Goal: Task Accomplishment & Management: Manage account settings

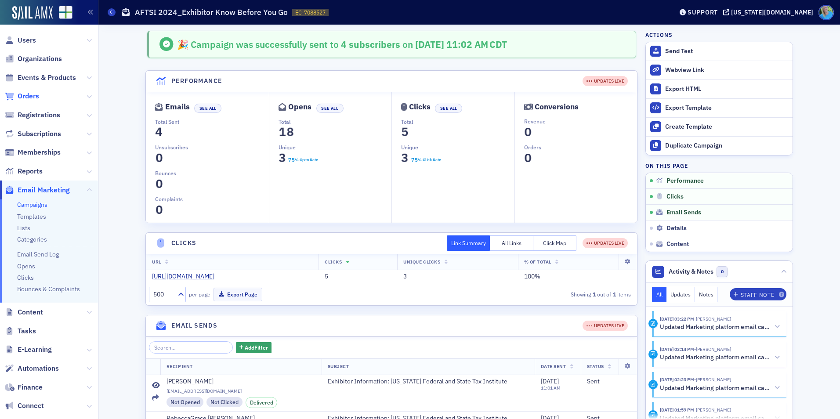
click at [29, 98] on span "Orders" at bounding box center [29, 96] width 22 height 10
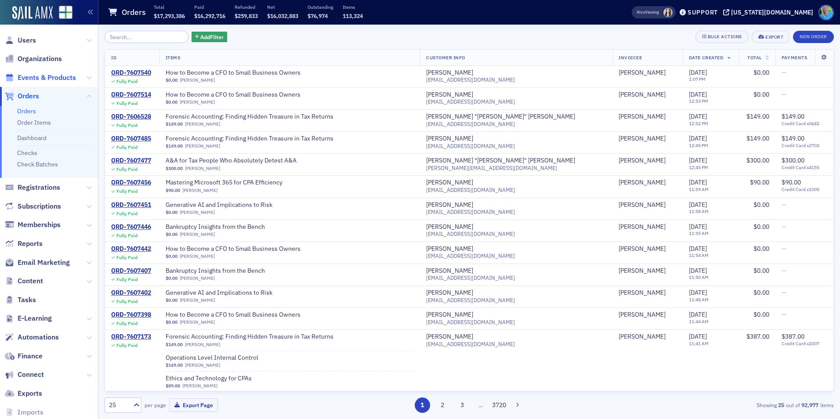
click at [54, 78] on span "Events & Products" at bounding box center [47, 78] width 58 height 10
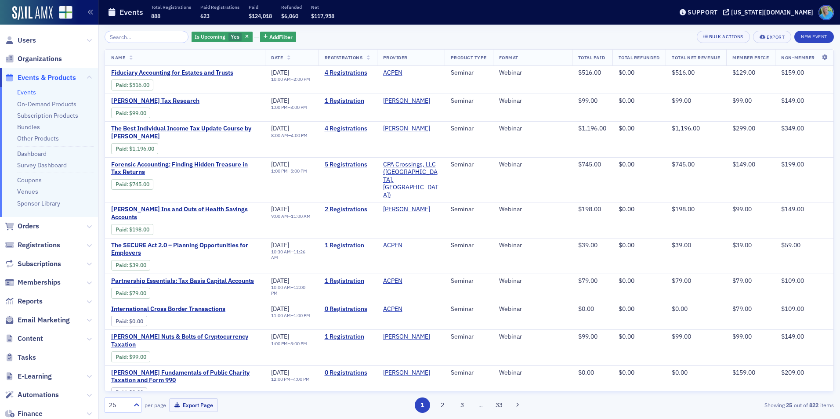
click at [370, 58] on icon at bounding box center [369, 58] width 4 height 5
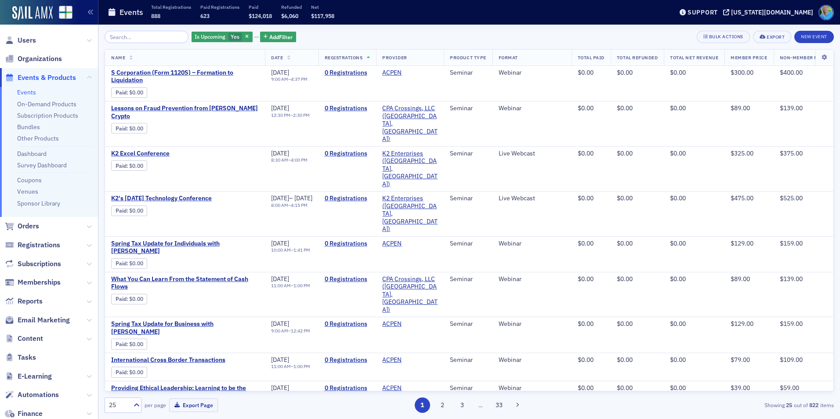
click at [363, 58] on span "Registrations" at bounding box center [344, 57] width 38 height 6
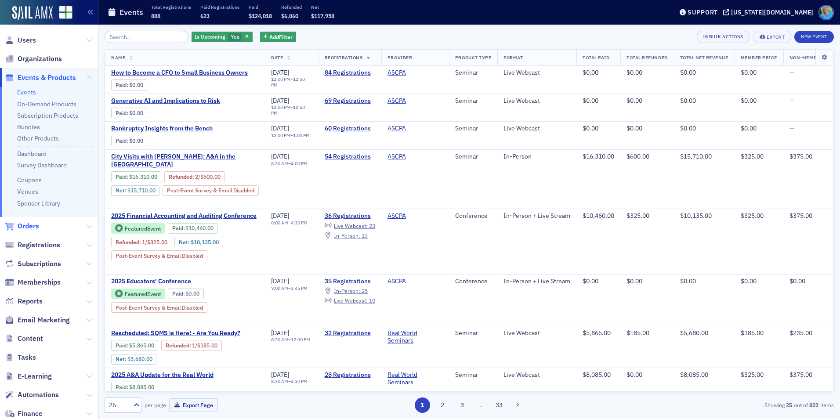
click at [20, 227] on span "Orders" at bounding box center [29, 226] width 22 height 10
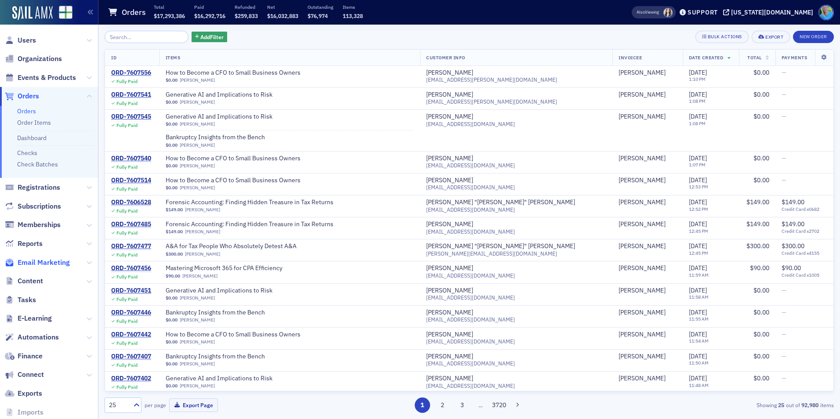
click at [64, 261] on span "Email Marketing" at bounding box center [44, 263] width 52 height 10
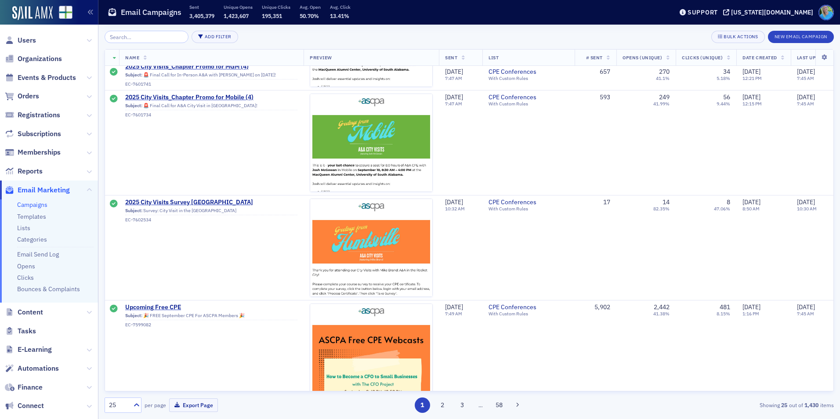
scroll to position [1054, 0]
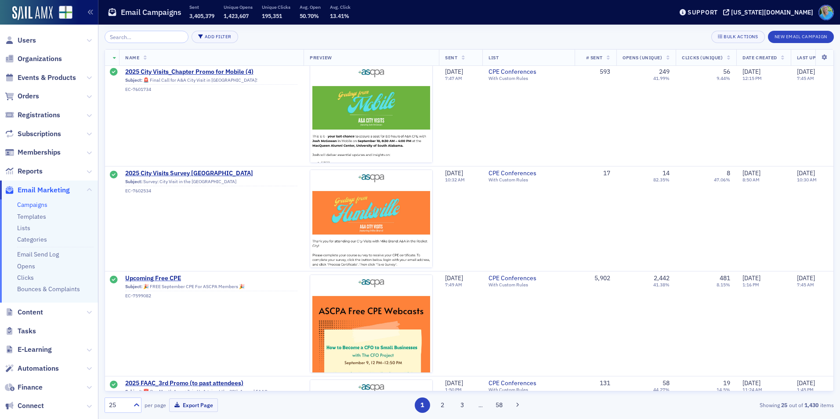
click at [149, 39] on input "search" at bounding box center [147, 37] width 84 height 12
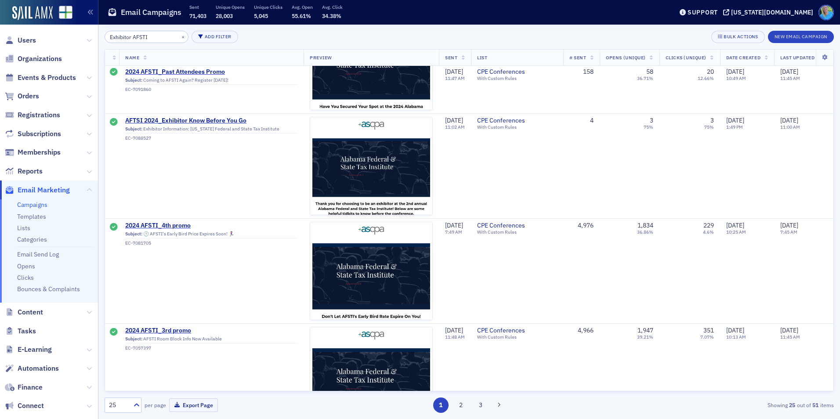
scroll to position [1318, 0]
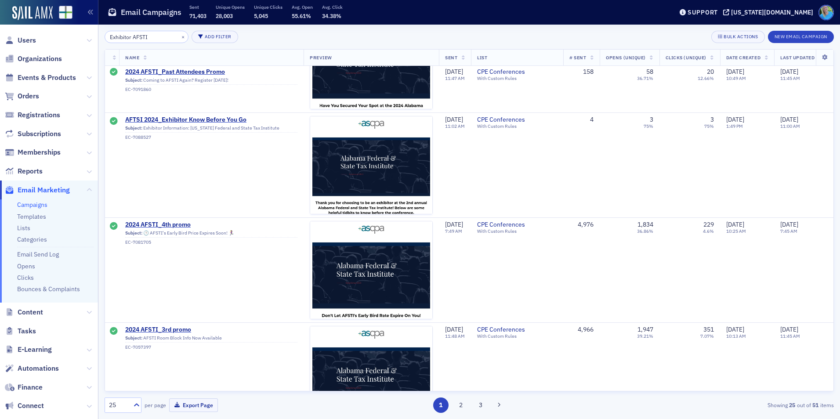
type input "Exhibitor AFSTI"
click at [40, 205] on link "Campaigns" at bounding box center [32, 205] width 30 height 8
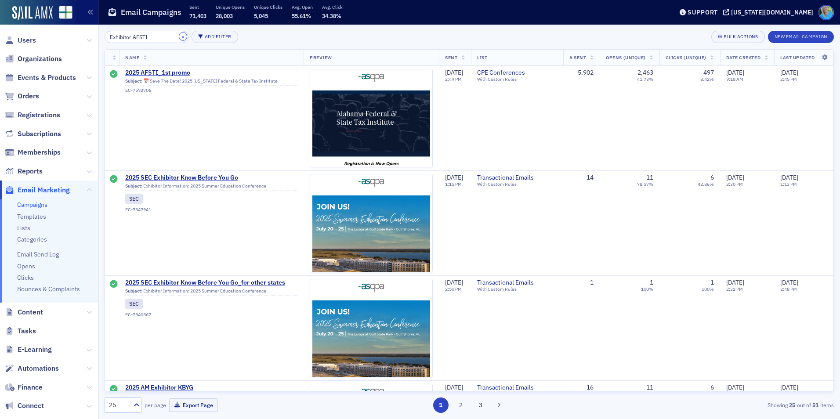
click at [179, 36] on button "×" at bounding box center [183, 37] width 8 height 8
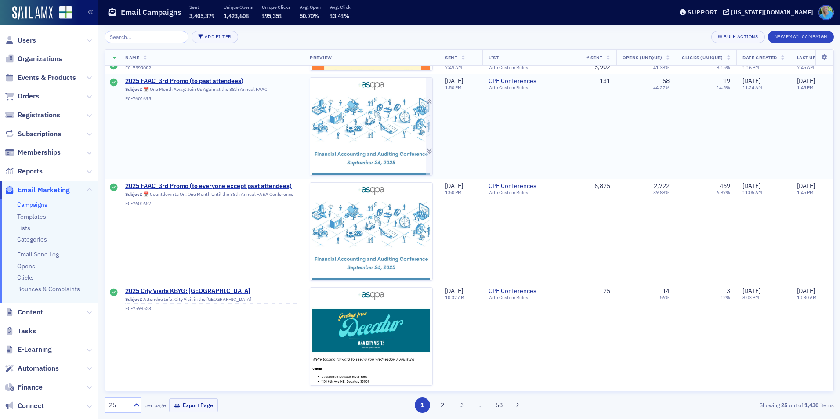
scroll to position [1339, 0]
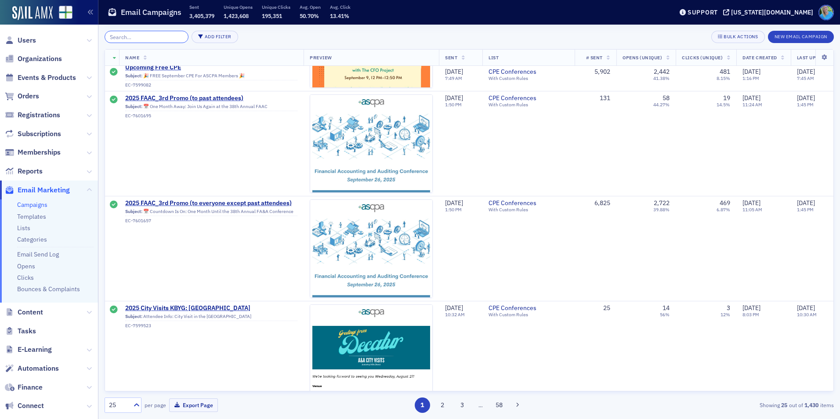
click at [130, 36] on input "search" at bounding box center [147, 37] width 84 height 12
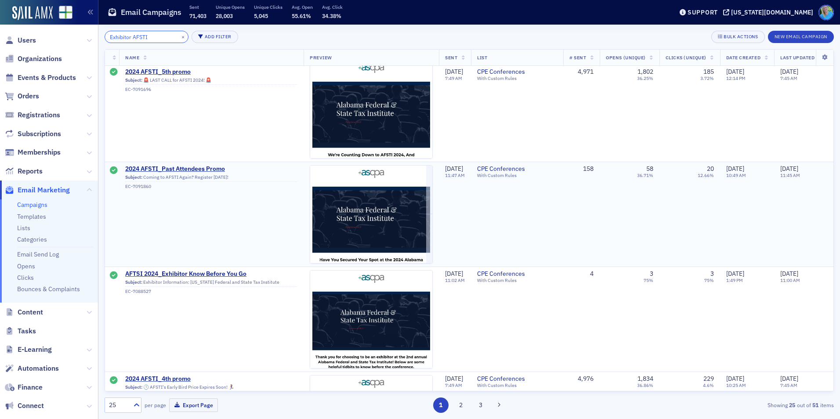
scroll to position [1251, 0]
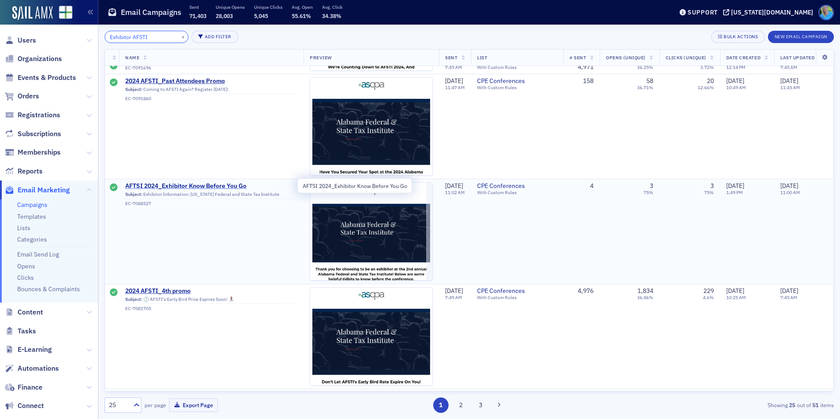
type input "Exhibitor AFSTI"
click at [188, 186] on span "AFTSI 2024_Exhibitor Know Before You Go" at bounding box center [211, 186] width 172 height 8
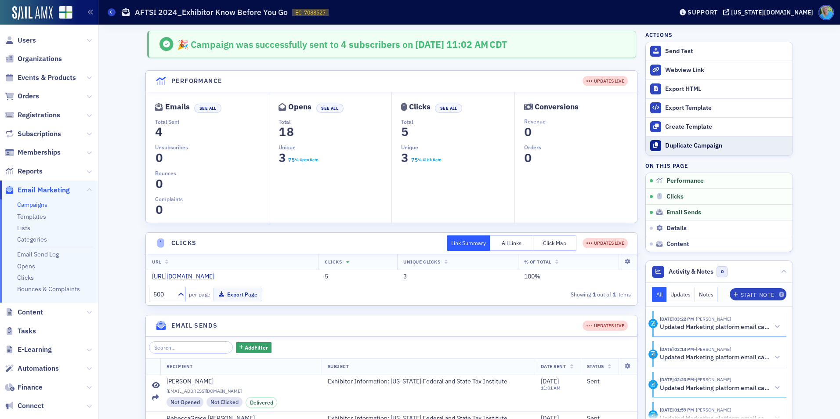
click at [687, 140] on button "Duplicate Campaign" at bounding box center [719, 145] width 147 height 19
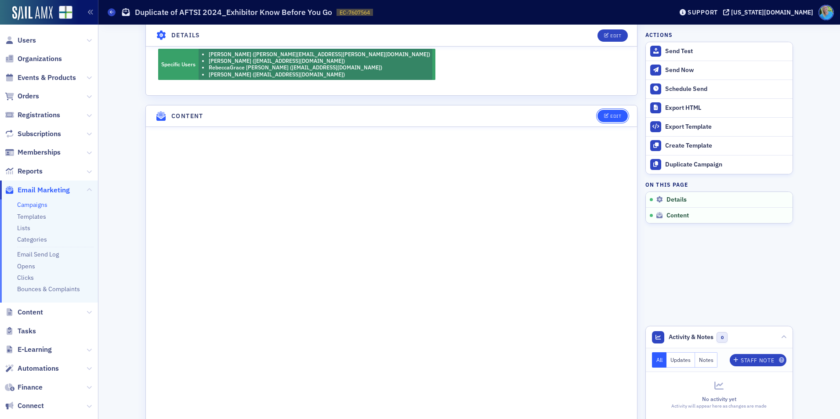
click at [610, 116] on div "Edit" at bounding box center [615, 116] width 11 height 5
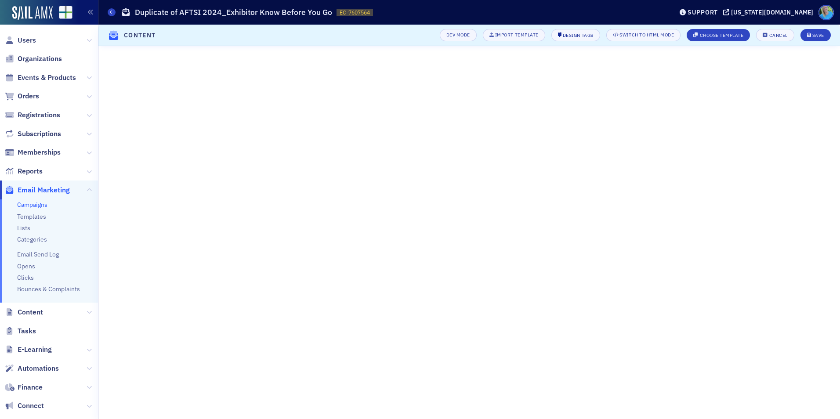
scroll to position [87, 0]
click at [808, 34] on icon "submit" at bounding box center [809, 35] width 4 height 5
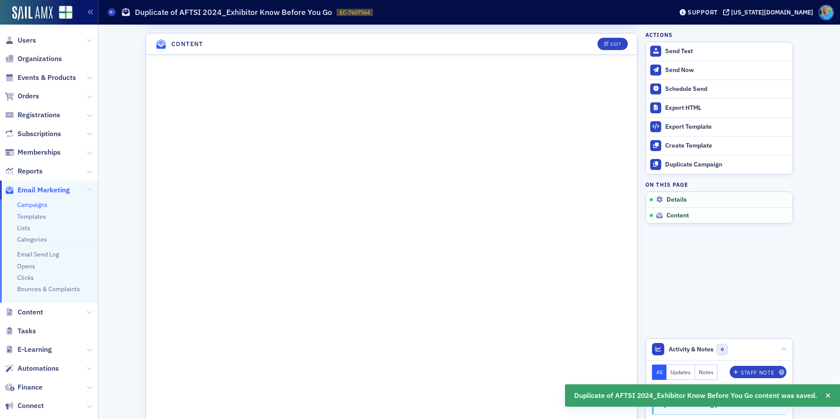
scroll to position [479, 0]
click at [41, 202] on link "Campaigns" at bounding box center [32, 205] width 30 height 8
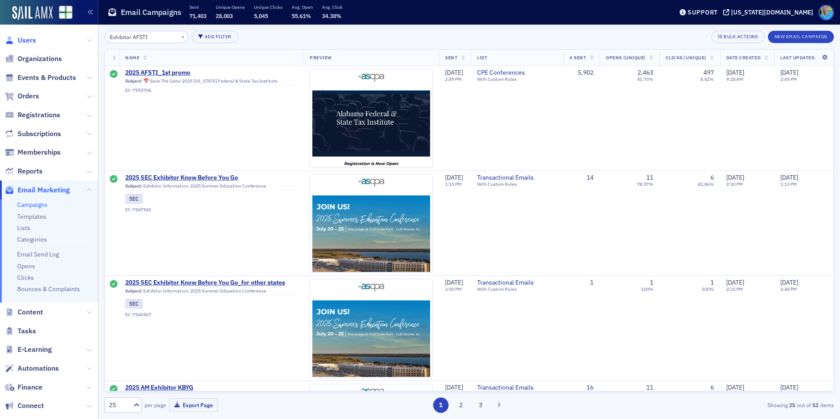
click at [31, 39] on span "Users" at bounding box center [27, 41] width 18 height 10
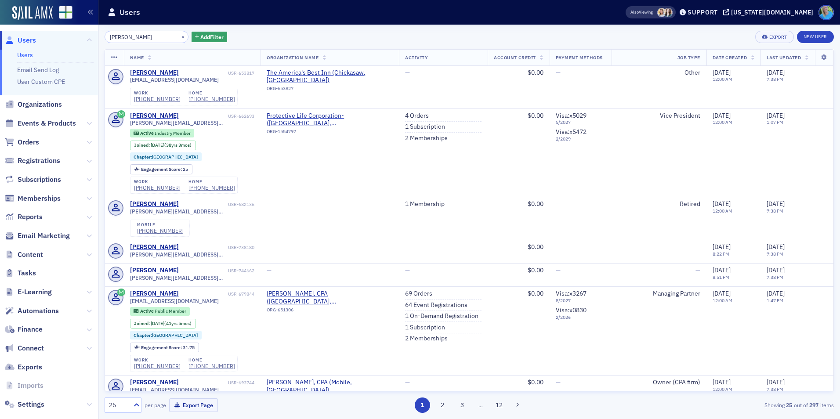
drag, startPoint x: 153, startPoint y: 37, endPoint x: 98, endPoint y: 33, distance: 55.1
click at [98, 33] on div "charles rettig × Add Filter Export New User Name Organization Name Activity Acc…" at bounding box center [468, 222] width 741 height 394
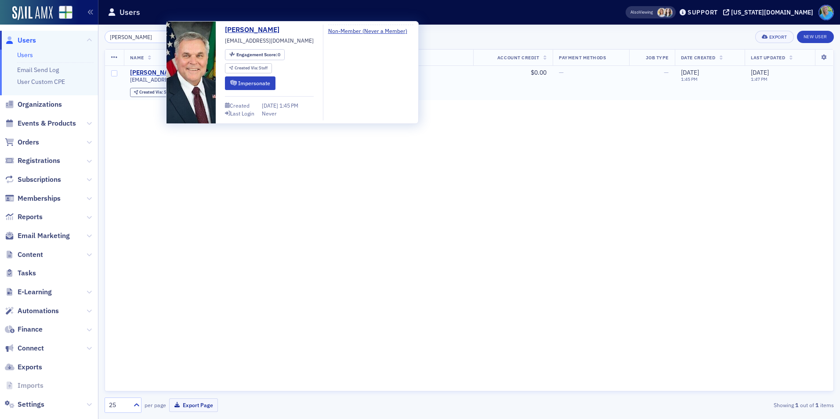
type input "rettig"
click at [144, 73] on div "Chuck Rettig" at bounding box center [154, 73] width 49 height 8
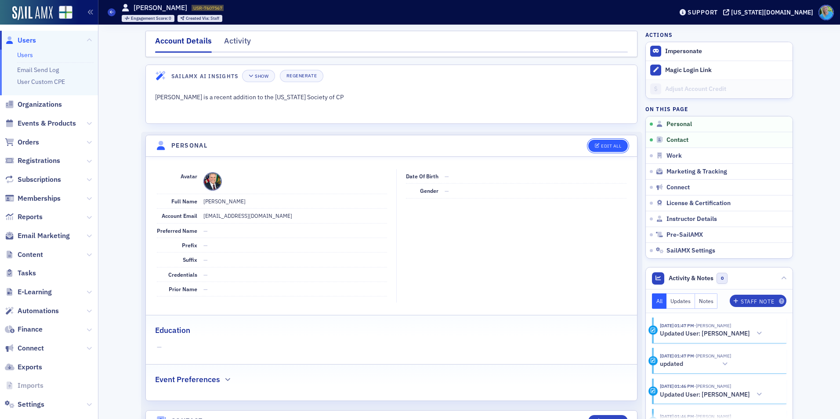
click at [617, 144] on div "Edit All" at bounding box center [611, 146] width 20 height 5
select select "US"
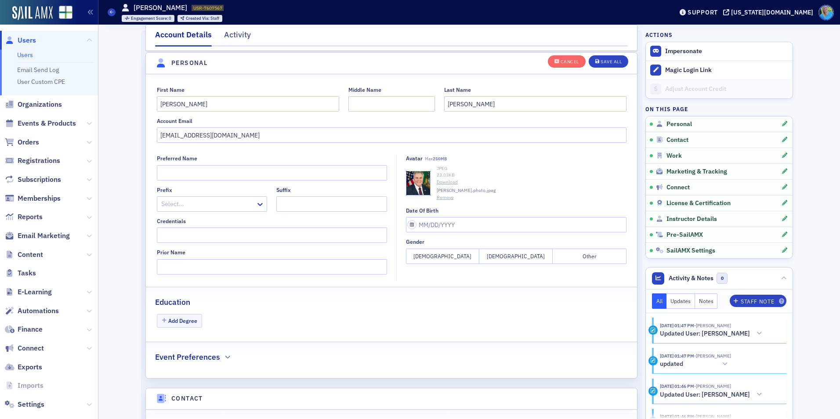
scroll to position [102, 0]
drag, startPoint x: 252, startPoint y: 94, endPoint x: 233, endPoint y: 113, distance: 27.0
click at [249, 97] on div "First Name Chuck" at bounding box center [248, 97] width 182 height 25
click at [215, 119] on div "Account Email" at bounding box center [392, 119] width 470 height 7
drag, startPoint x: 177, startPoint y: 105, endPoint x: 147, endPoint y: 101, distance: 29.8
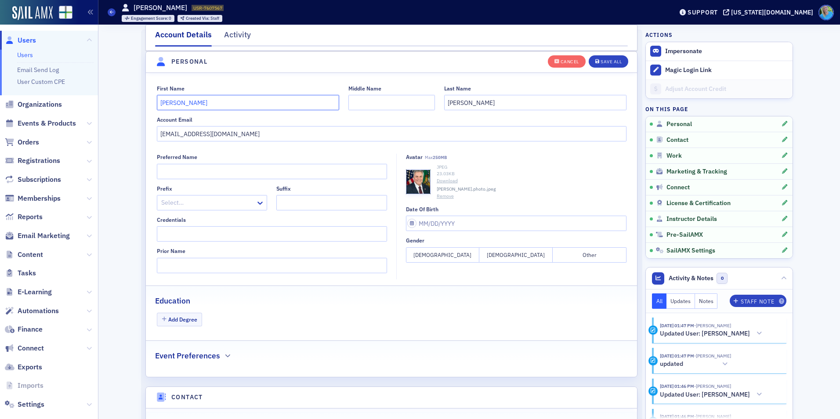
click at [147, 101] on div "First Name Chuck Middle Name Last Name Rettig Account Email crettig@chamberlain…" at bounding box center [391, 113] width 491 height 57
type input "Charles"
type input "Chuck"
click at [602, 61] on div "Save All" at bounding box center [610, 61] width 21 height 5
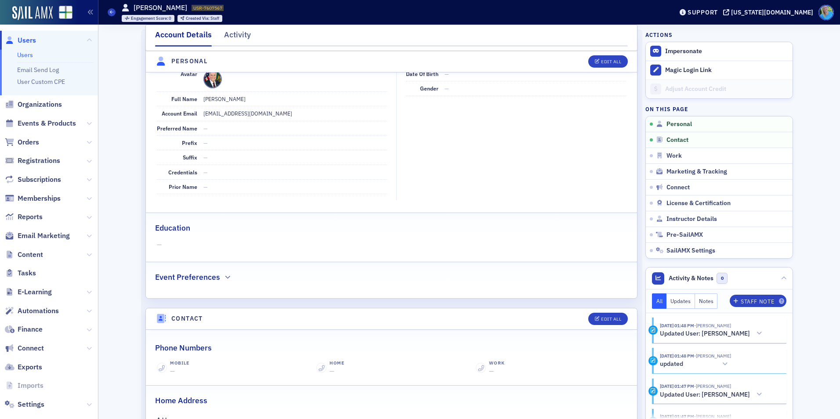
click at [29, 56] on link "Users" at bounding box center [25, 55] width 16 height 8
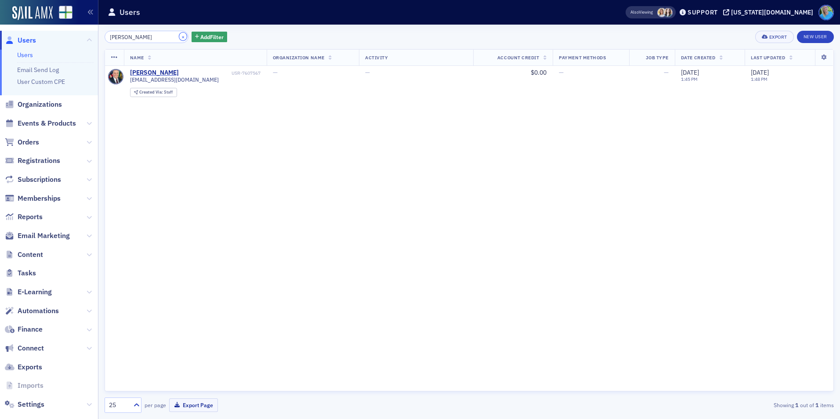
click at [179, 37] on button "×" at bounding box center [183, 37] width 8 height 8
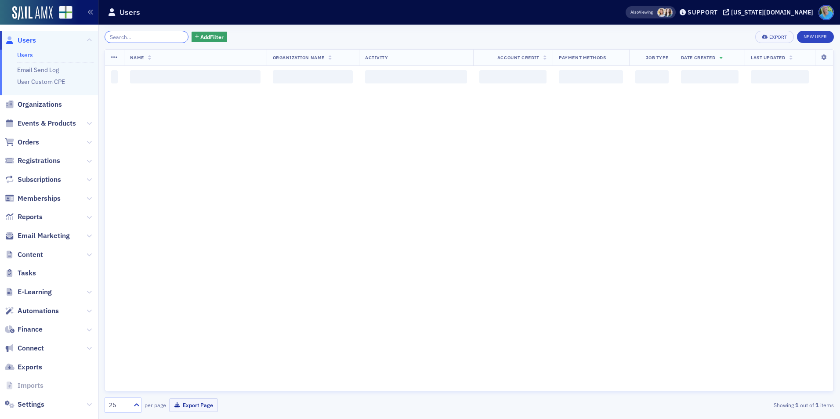
click at [170, 37] on input "search" at bounding box center [147, 37] width 84 height 12
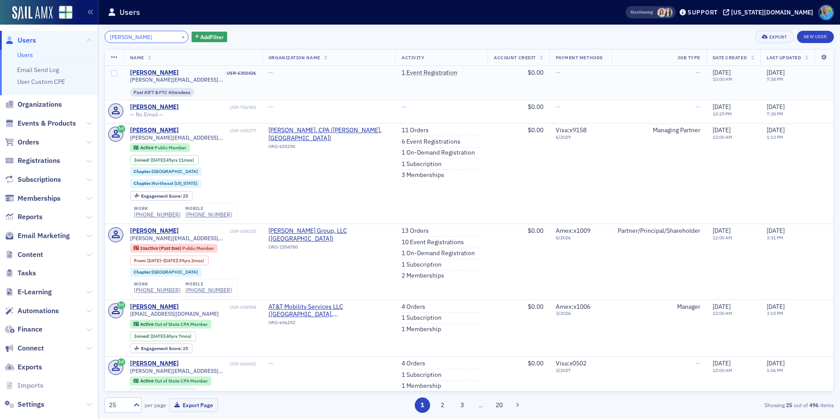
type input "david aughtry"
click at [164, 72] on div "David Aughtry" at bounding box center [154, 73] width 49 height 8
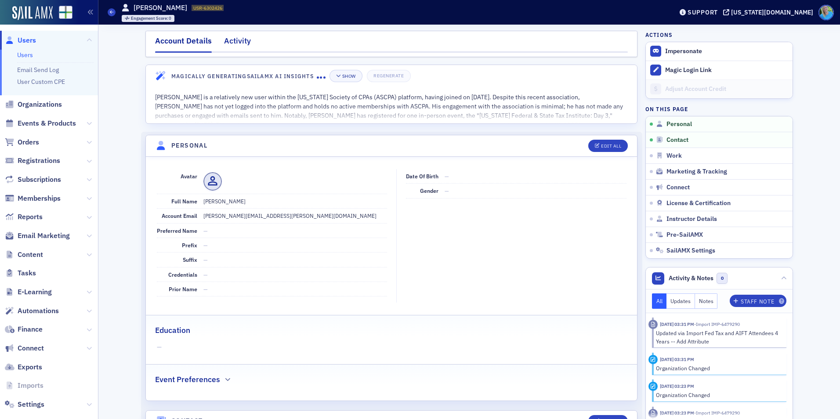
click at [239, 47] on div "Activity" at bounding box center [237, 43] width 27 height 16
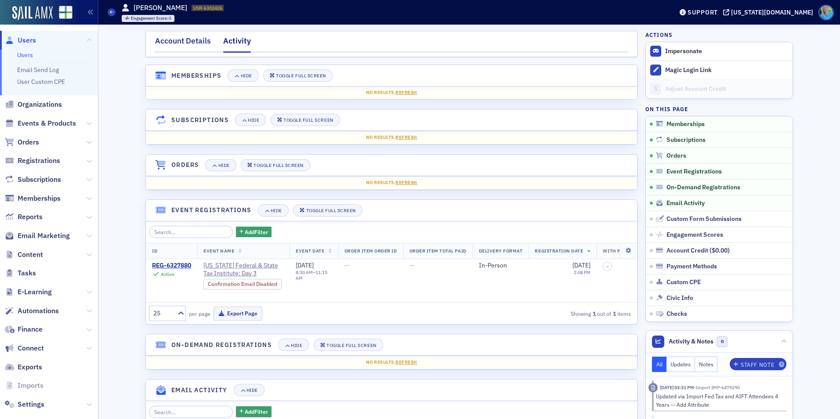
click at [186, 44] on div "Account Details" at bounding box center [183, 43] width 56 height 16
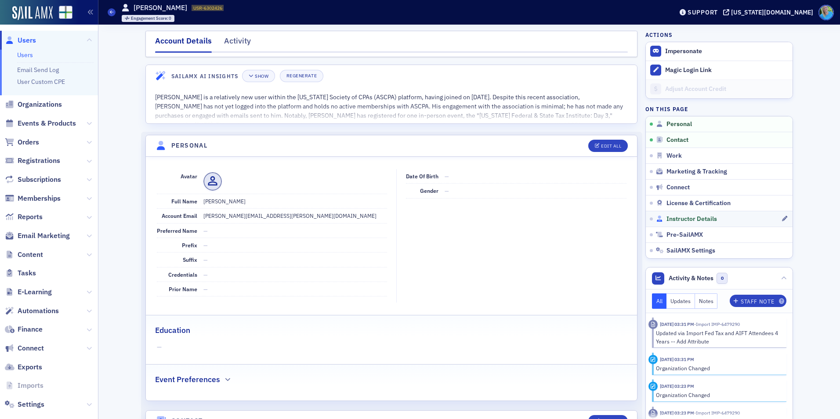
click at [680, 217] on span "Instructor Details" at bounding box center [691, 219] width 51 height 8
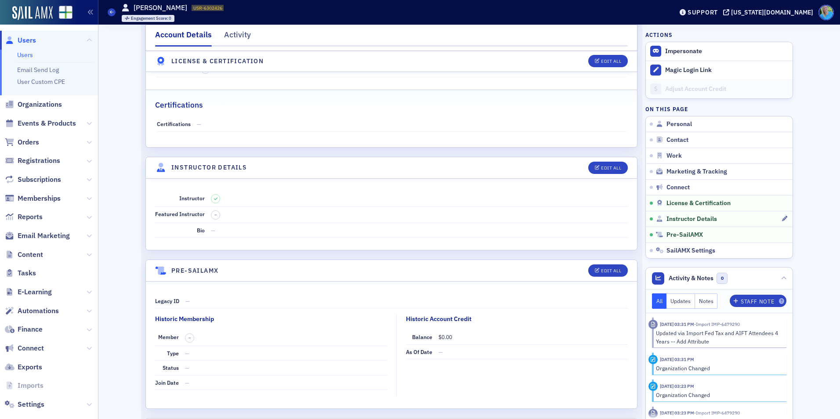
scroll to position [1475, 0]
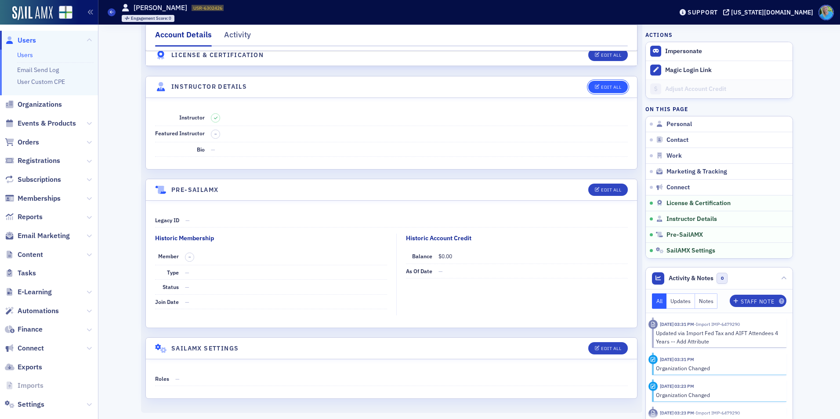
click at [601, 87] on div "Edit All" at bounding box center [611, 87] width 20 height 5
select select "US"
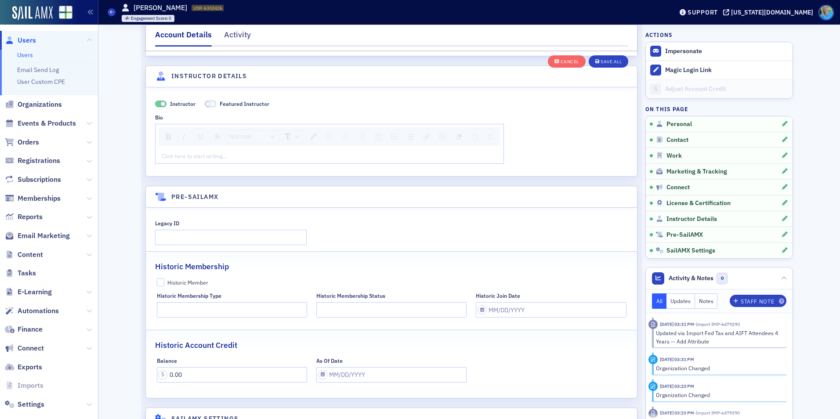
scroll to position [1698, 0]
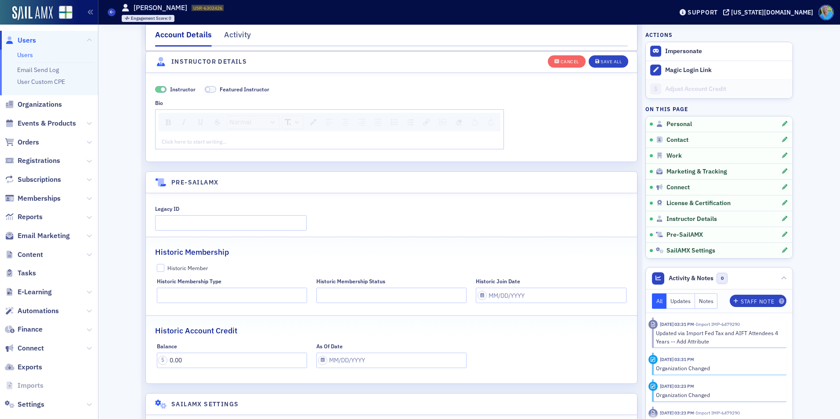
click at [257, 141] on div "rdw-editor" at bounding box center [329, 141] width 335 height 8
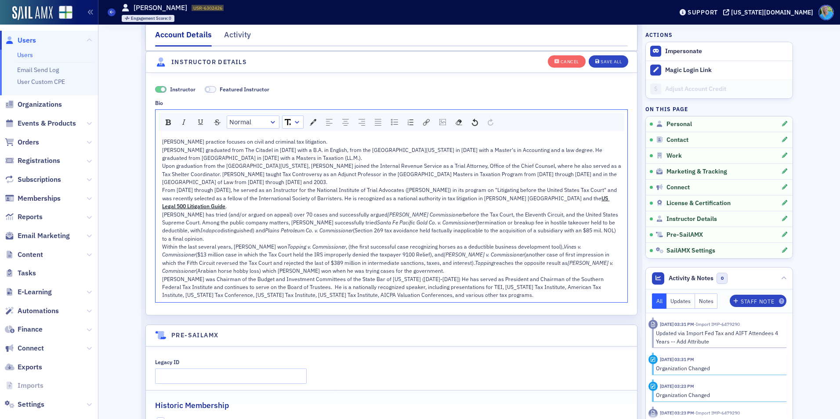
click at [335, 142] on div "David Aughtry's practice focuses on civil and criminal tax litigation." at bounding box center [391, 141] width 459 height 8
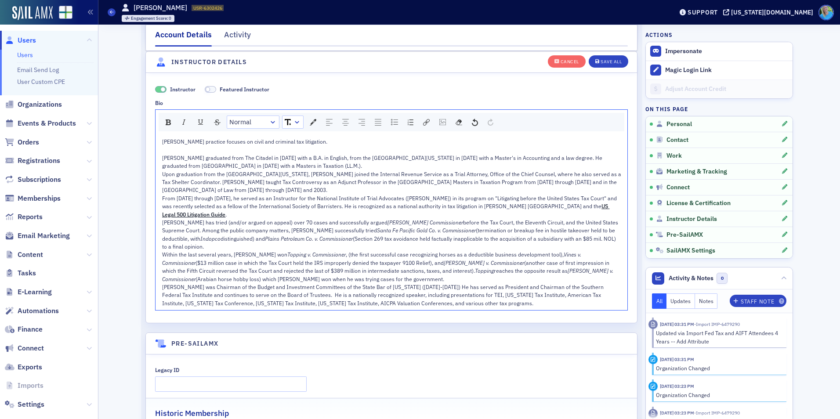
click at [326, 169] on div "Mr. Aughtry graduated from The Citadel in 1975 with a B.A. in English, from the…" at bounding box center [391, 162] width 459 height 16
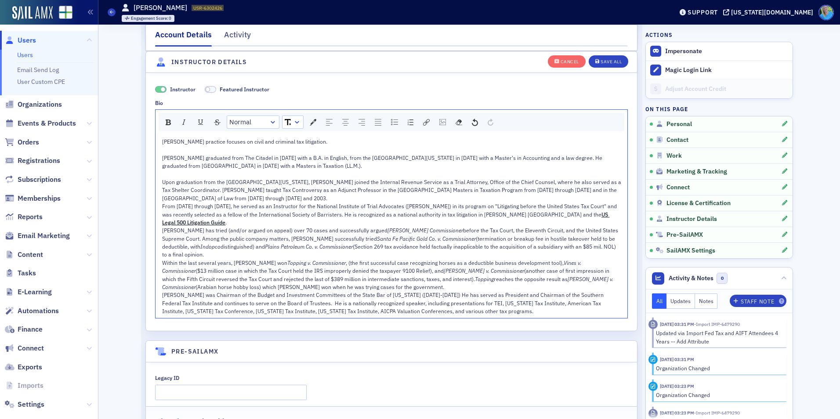
click at [314, 206] on span "From 1996 through 2002, he served as an Instructor for the National Institute o…" at bounding box center [390, 209] width 456 height 15
click at [311, 202] on div "Upon graduation from the University of South Carolina Law School, Mr. Aughtry j…" at bounding box center [391, 190] width 459 height 24
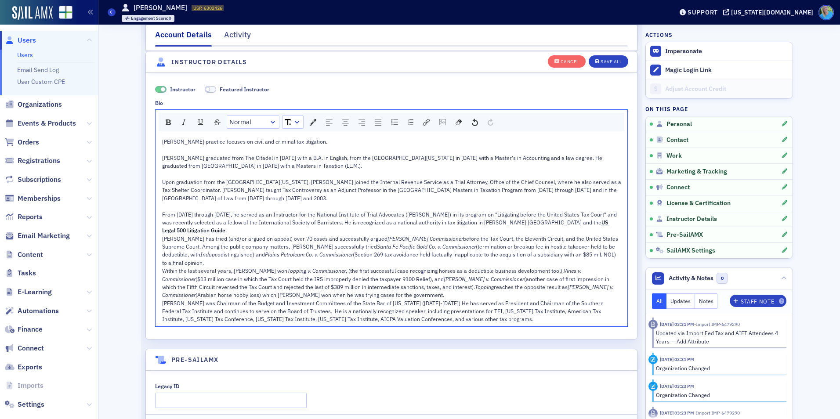
click at [271, 254] on div "Mr. Aughtry has tried (and/or argued on appeal) over 70 cases and successfully …" at bounding box center [391, 251] width 459 height 33
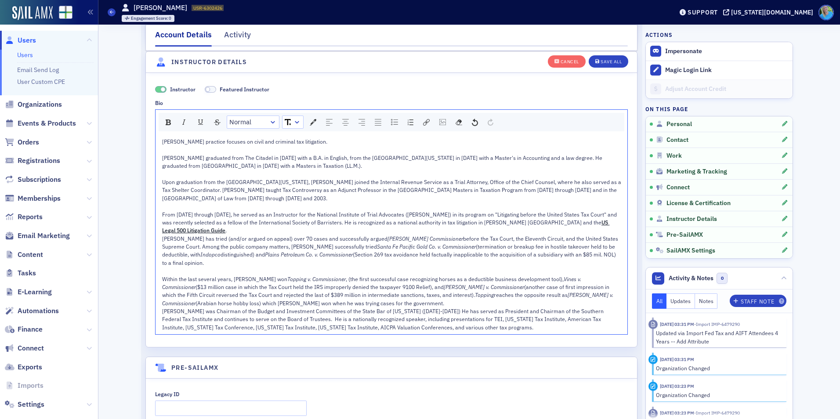
click at [338, 293] on div "Within the last several years, David won Topping v. Commissioner , (the first s…" at bounding box center [391, 291] width 459 height 33
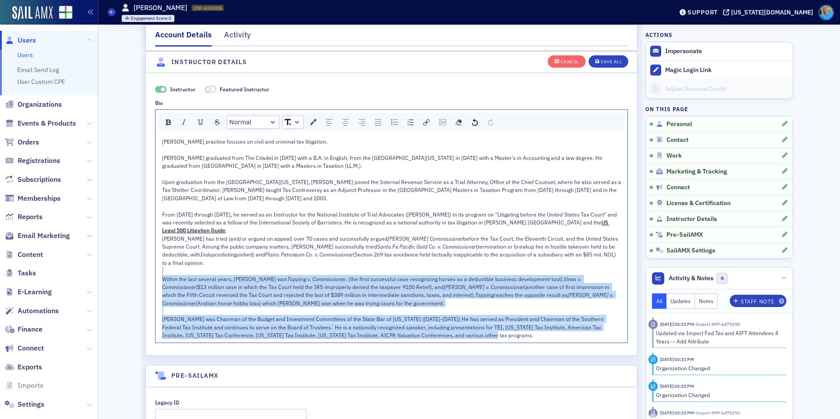
drag, startPoint x: 471, startPoint y: 329, endPoint x: 161, endPoint y: 263, distance: 316.6
click at [162, 263] on div "David Aughtry's practice focuses on civil and criminal tax litigation. Mr. Augh…" at bounding box center [391, 238] width 459 height 202
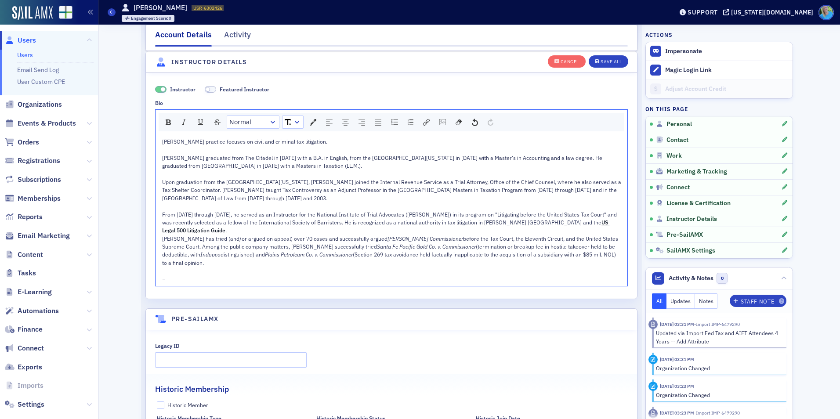
click at [215, 250] on div "Mr. Aughtry has tried (and/or argued on appeal) over 70 cases and successfully …" at bounding box center [391, 251] width 459 height 33
click at [210, 256] on div "Mr. Aughtry has tried (and/or argued on appeal) over 70 cases and successfully …" at bounding box center [391, 251] width 459 height 33
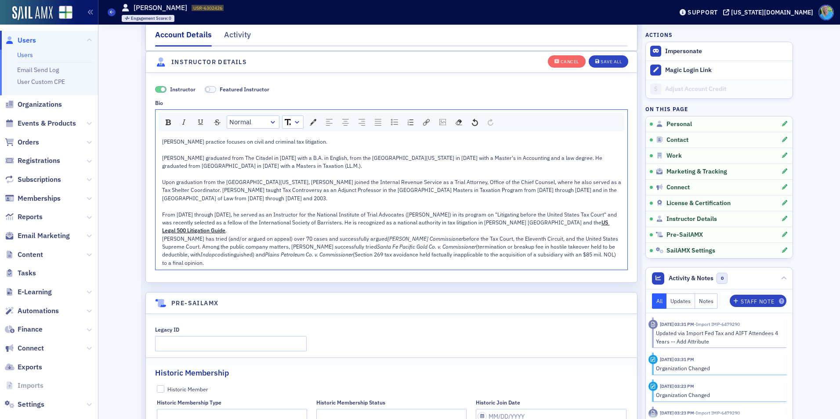
click at [477, 148] on div "rdw-editor" at bounding box center [391, 150] width 459 height 8
click at [600, 63] on div "Save All" at bounding box center [610, 61] width 21 height 5
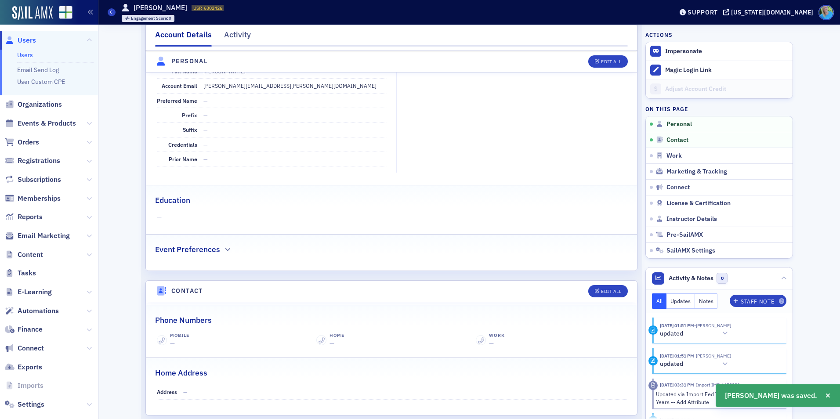
scroll to position [0, 0]
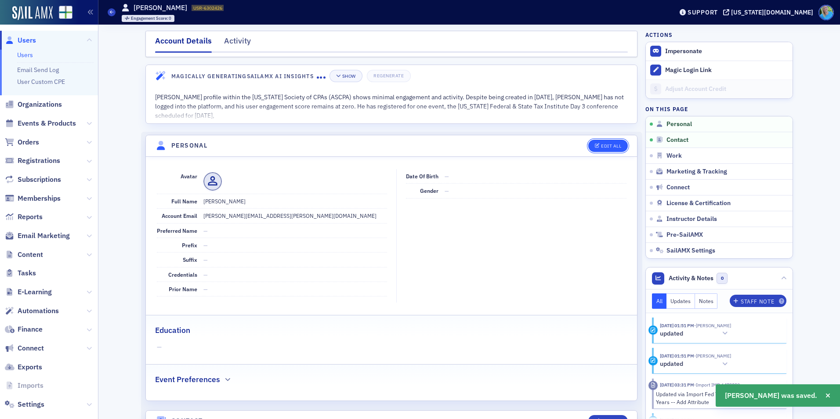
click at [607, 142] on button "Edit All" at bounding box center [608, 146] width 40 height 12
select select "US"
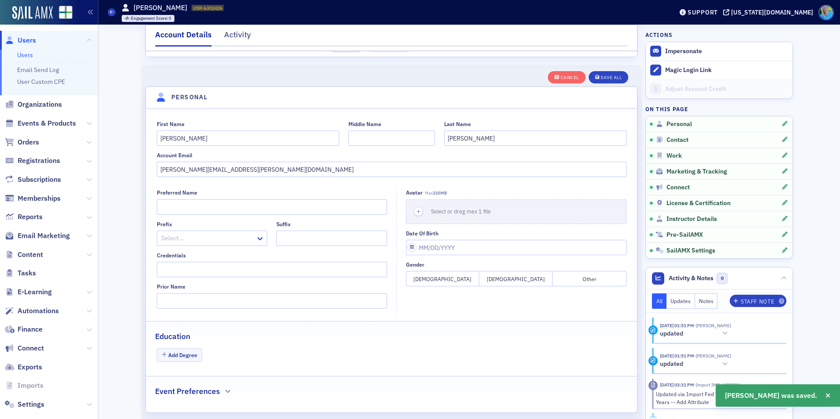
scroll to position [102, 0]
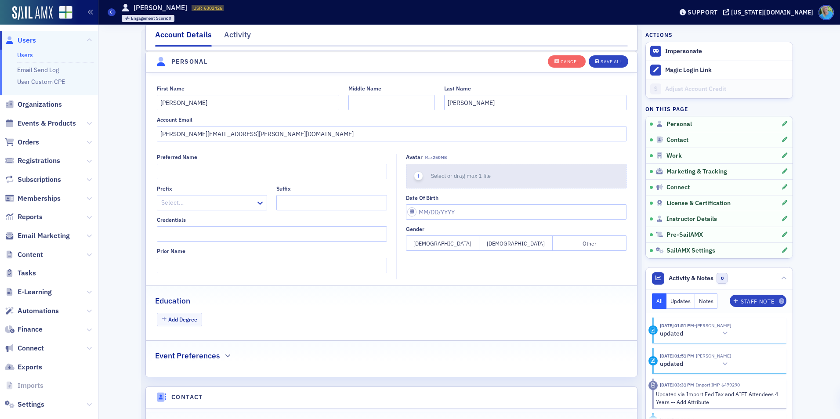
click at [415, 178] on icon "button" at bounding box center [419, 176] width 8 height 8
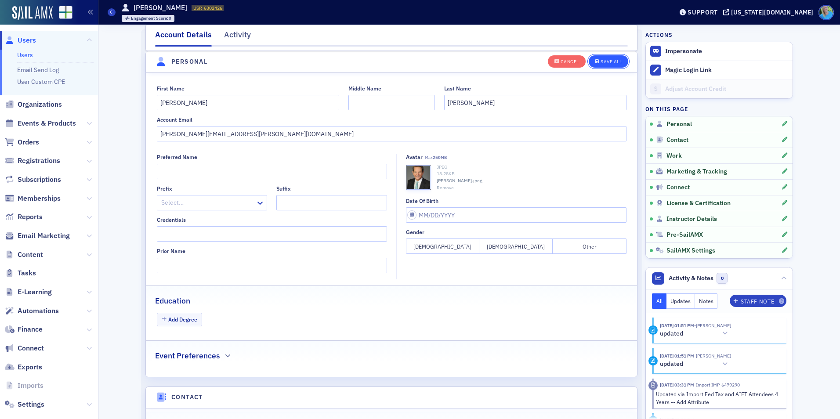
click at [610, 62] on div "Save All" at bounding box center [610, 61] width 21 height 5
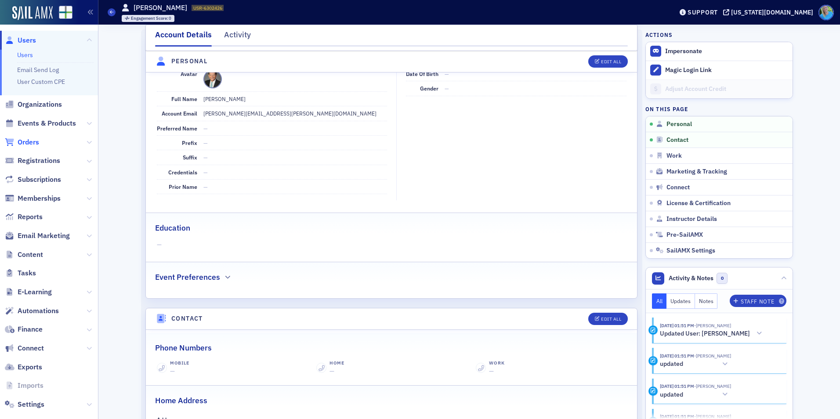
click at [38, 142] on span "Orders" at bounding box center [29, 142] width 22 height 10
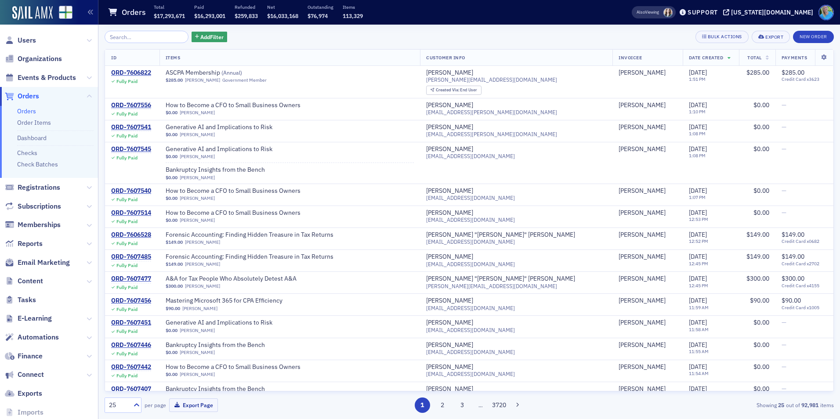
click at [33, 98] on span "Orders" at bounding box center [29, 96] width 22 height 10
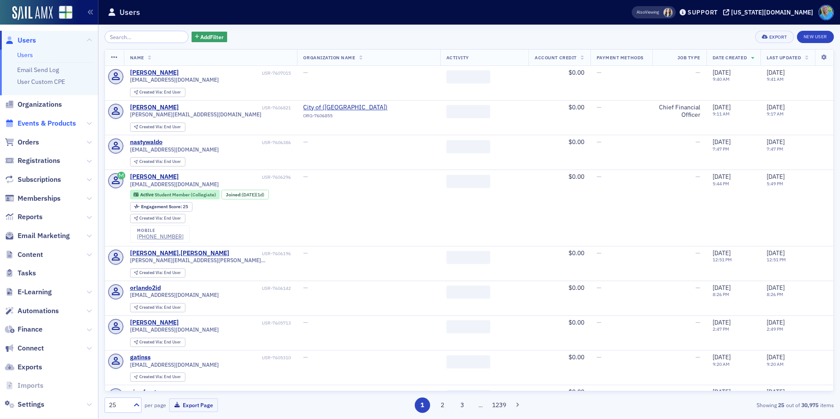
click at [68, 123] on span "Events & Products" at bounding box center [47, 124] width 58 height 10
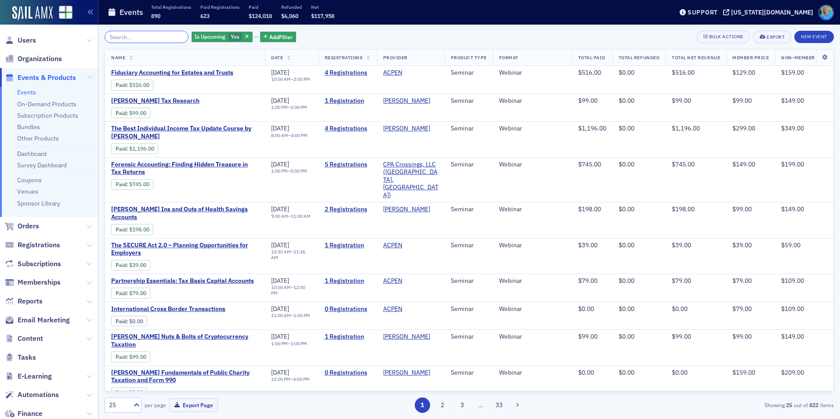
click at [126, 38] on input "search" at bounding box center [147, 37] width 84 height 12
click at [146, 39] on input "search" at bounding box center [147, 37] width 84 height 12
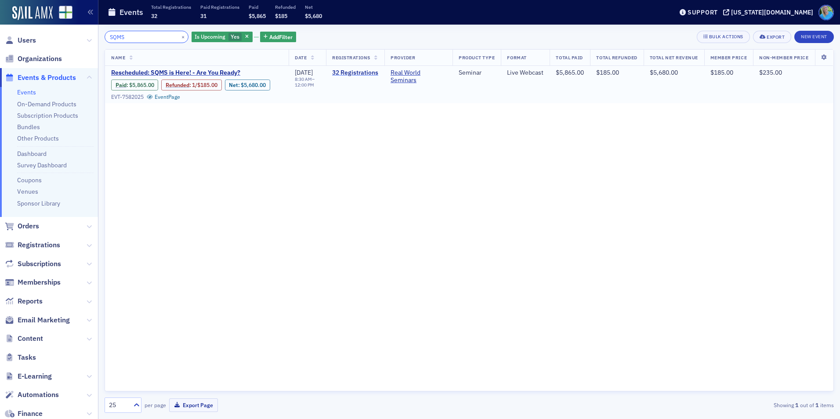
type input "SQMS"
click at [344, 74] on link "32 Registrations" at bounding box center [355, 73] width 46 height 8
click at [217, 73] on span "Rescheduled: SQMS is Here! - Are You Ready?" at bounding box center [185, 73] width 148 height 8
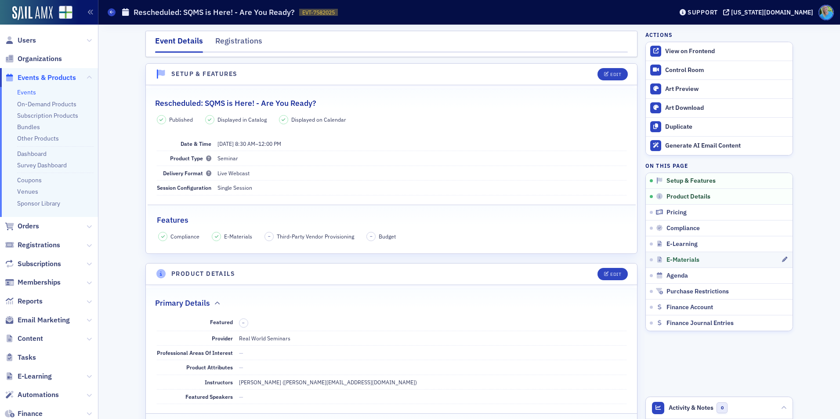
click at [678, 254] on link "E-Materials" at bounding box center [719, 260] width 147 height 16
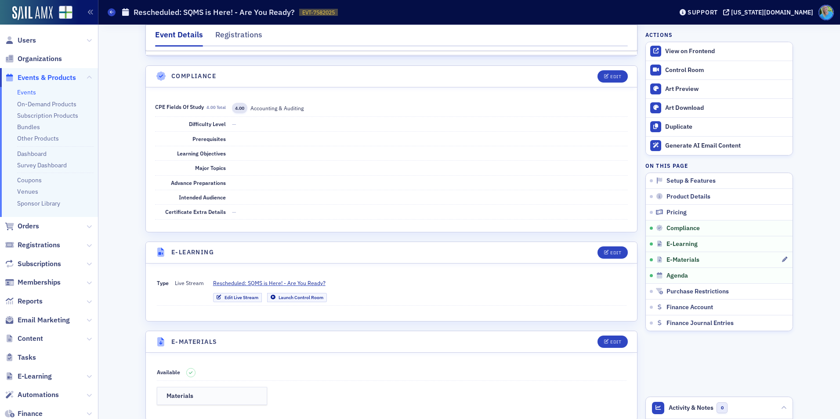
scroll to position [1219, 0]
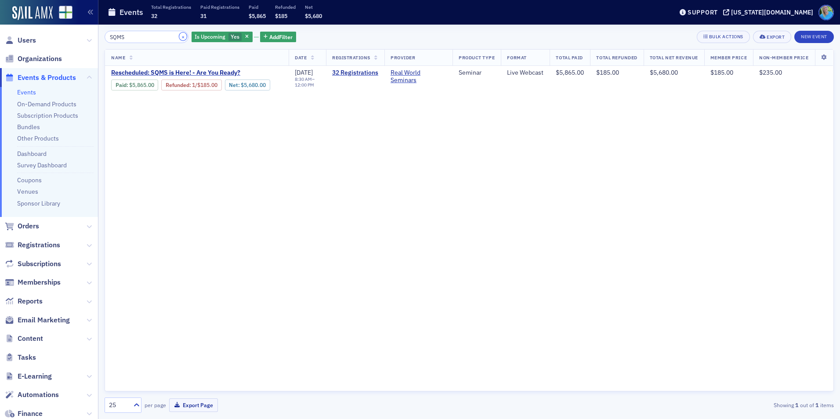
click at [179, 39] on button "×" at bounding box center [183, 37] width 8 height 8
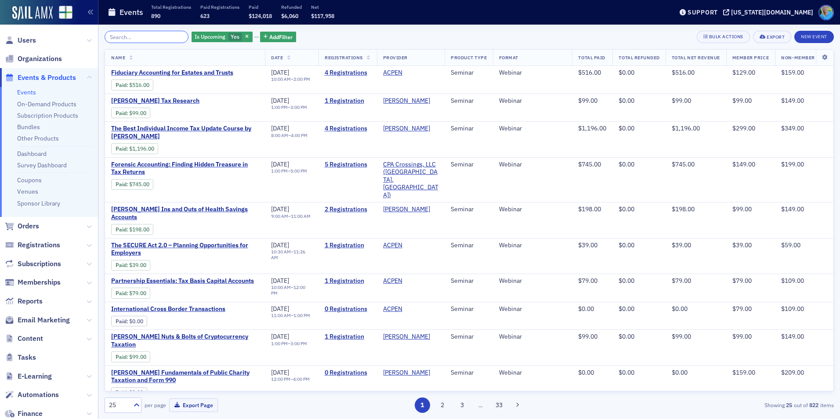
click at [155, 39] on input "search" at bounding box center [147, 37] width 84 height 12
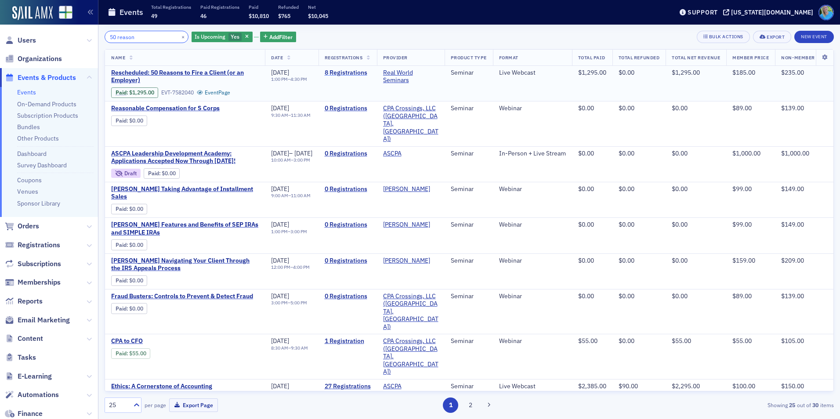
type input "50 reason"
click at [367, 74] on link "8 Registrations" at bounding box center [348, 73] width 46 height 8
click at [179, 35] on button "×" at bounding box center [183, 37] width 8 height 8
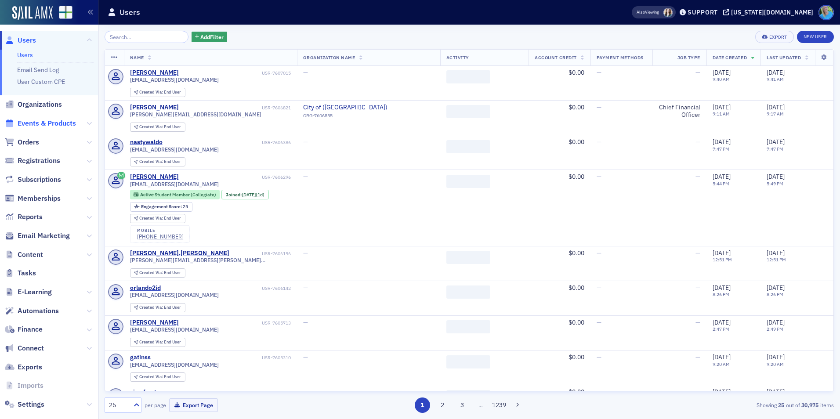
click at [66, 126] on span "Events & Products" at bounding box center [47, 124] width 58 height 10
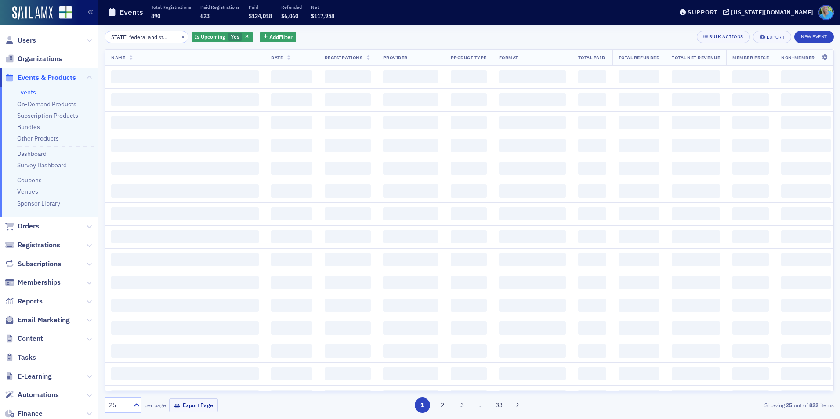
scroll to position [0, 13]
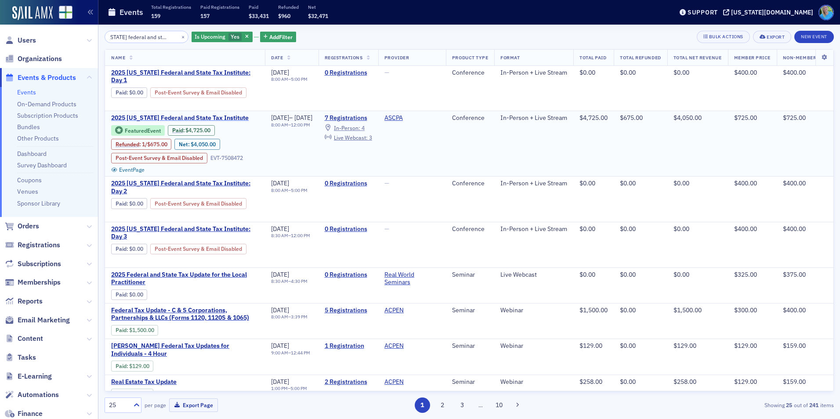
type input "[US_STATE] federal and state tax"
click at [240, 118] on span "2025 [US_STATE] Federal and State Tax Institute" at bounding box center [185, 118] width 148 height 8
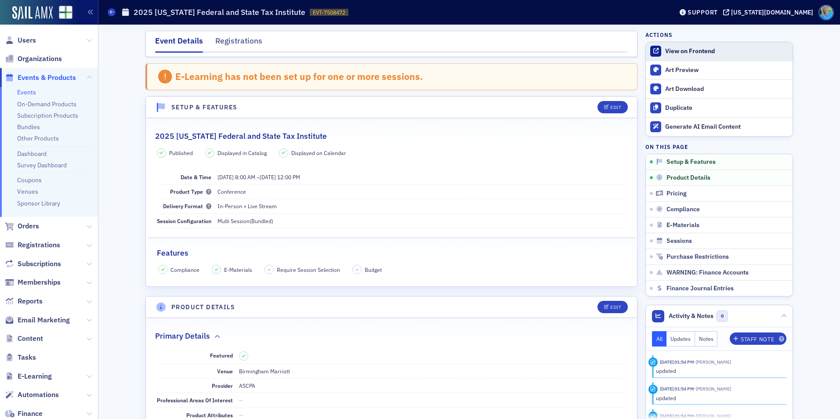
click at [690, 54] on div "View on Frontend" at bounding box center [726, 51] width 123 height 8
click at [683, 53] on div "View on Frontend" at bounding box center [726, 51] width 123 height 8
click at [29, 92] on link "Events" at bounding box center [26, 92] width 19 height 8
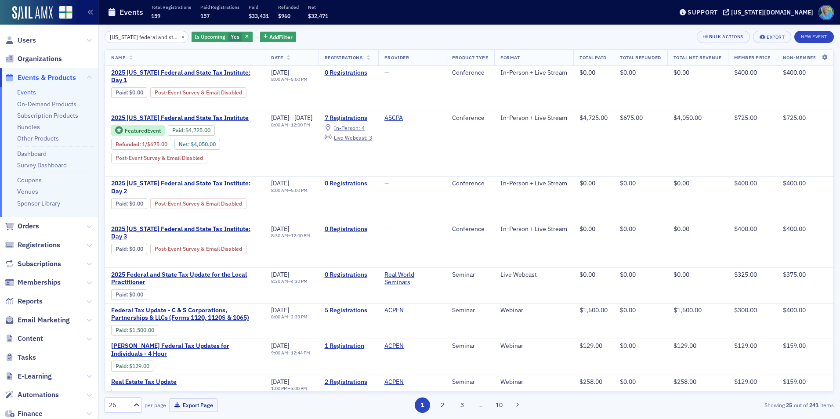
scroll to position [0, 13]
click at [179, 37] on button "×" at bounding box center [183, 37] width 8 height 8
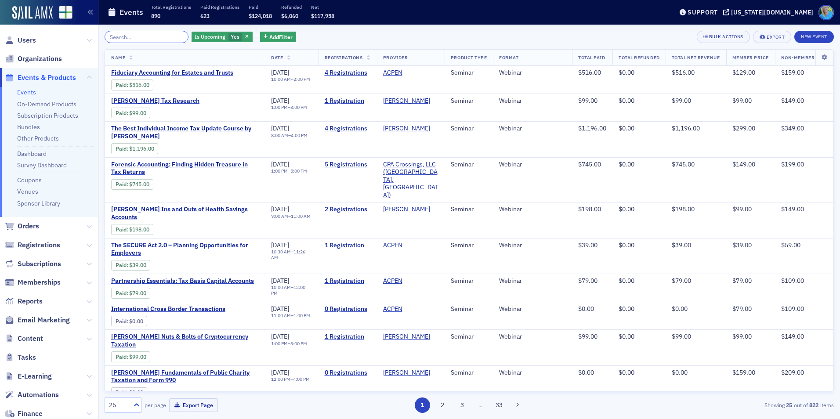
click at [172, 37] on input "search" at bounding box center [147, 37] width 84 height 12
click at [33, 41] on span "Users" at bounding box center [27, 41] width 18 height 10
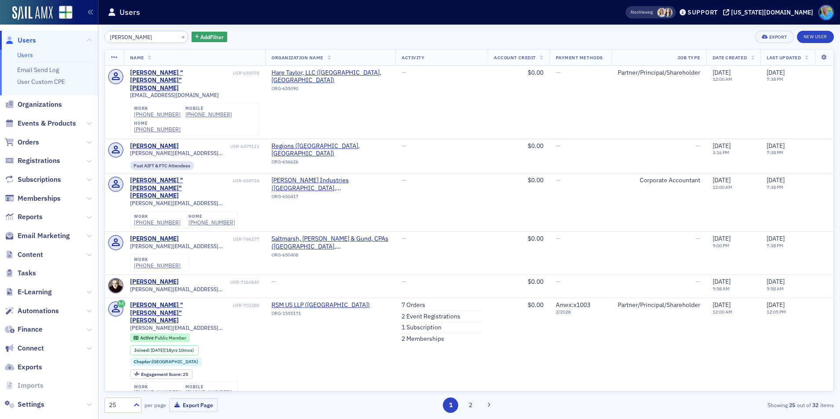
type input "chuck rettig"
click at [813, 35] on link "New User" at bounding box center [815, 37] width 37 height 12
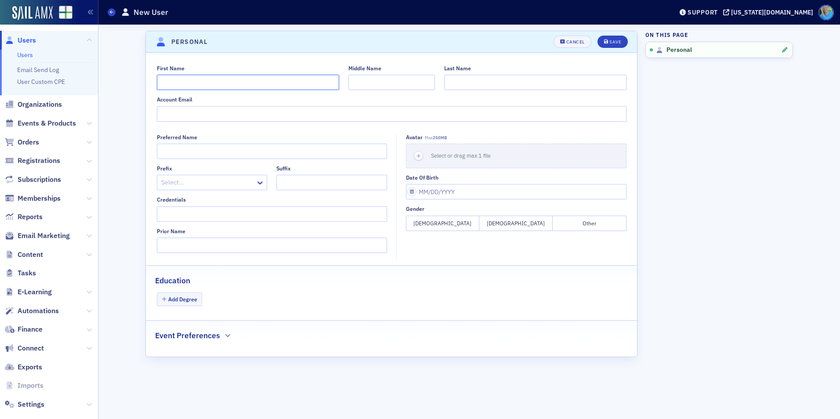
click at [185, 83] on input "First Name" at bounding box center [248, 82] width 182 height 15
type input "Chuck"
type input "Rettig"
type input "[EMAIL_ADDRESS][DOMAIN_NAME]"
click at [608, 43] on span "Save" at bounding box center [612, 42] width 17 height 5
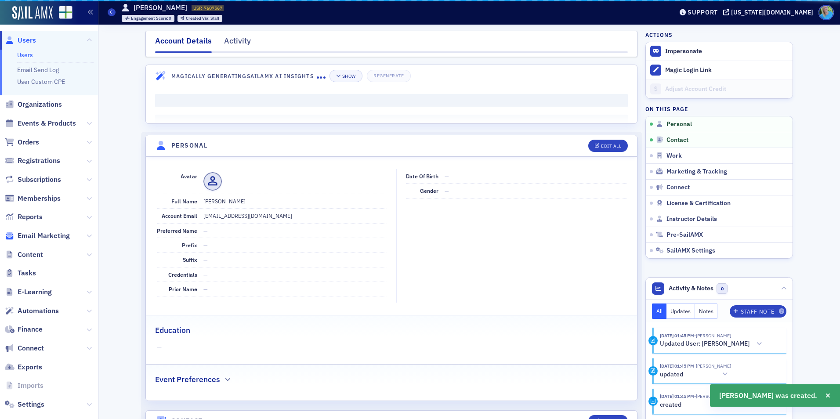
scroll to position [106, 0]
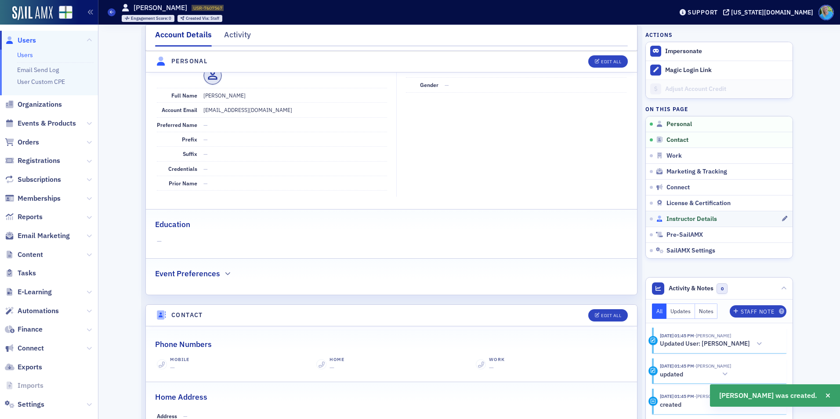
click at [681, 222] on span "Instructor Details" at bounding box center [691, 219] width 51 height 8
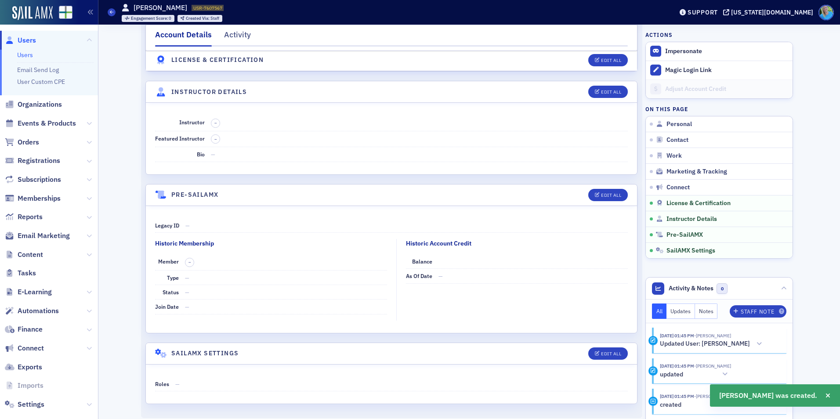
scroll to position [1476, 0]
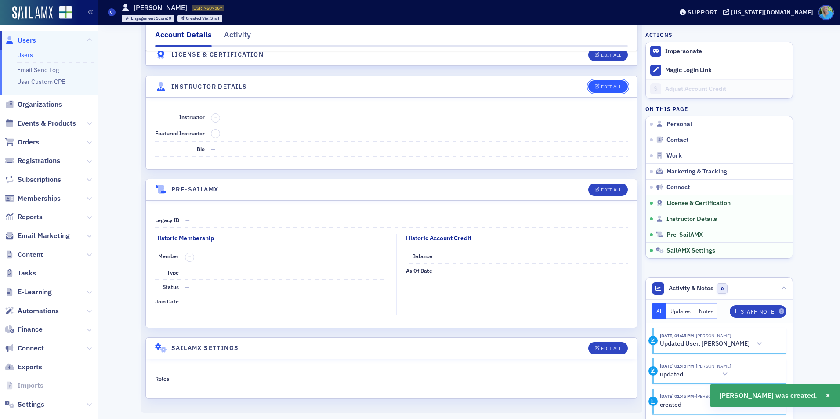
click at [614, 83] on button "Edit All" at bounding box center [608, 86] width 40 height 12
select select "US"
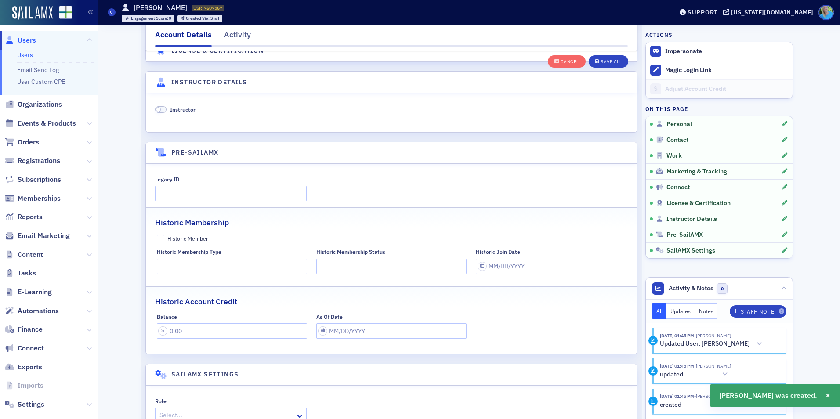
scroll to position [1698, 0]
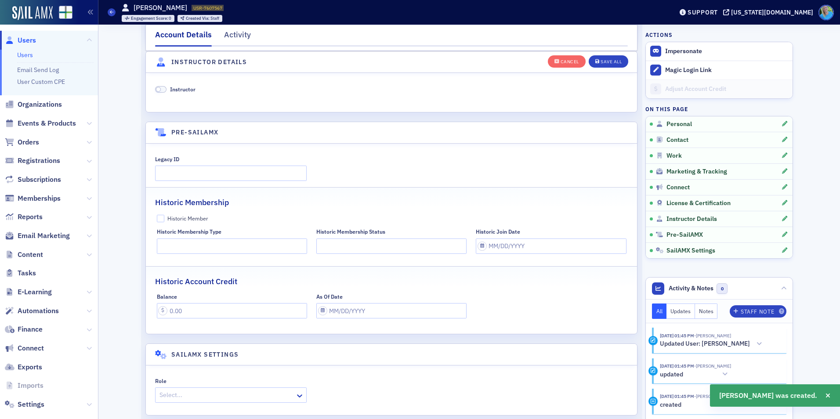
click at [160, 92] on span at bounding box center [160, 89] width 11 height 7
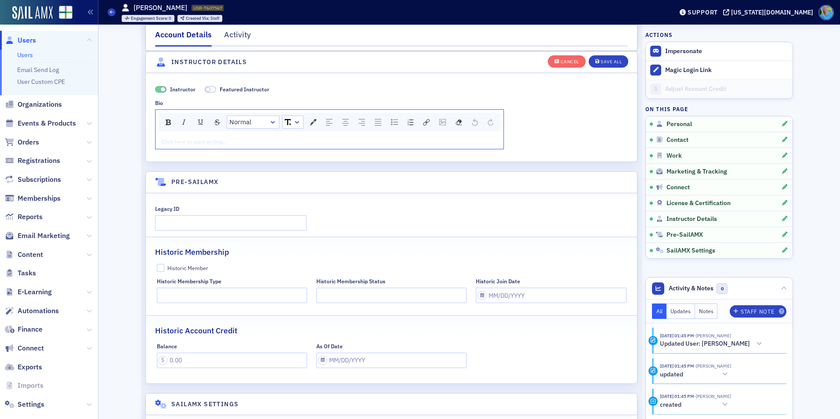
click at [185, 140] on div "rdw-editor" at bounding box center [329, 141] width 335 height 8
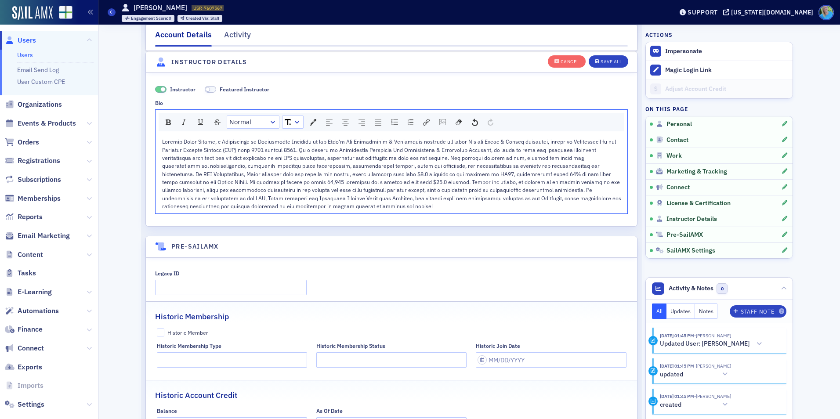
click at [552, 165] on span "rdw-editor" at bounding box center [392, 174] width 460 height 72
click at [297, 150] on span "rdw-editor" at bounding box center [392, 174] width 460 height 72
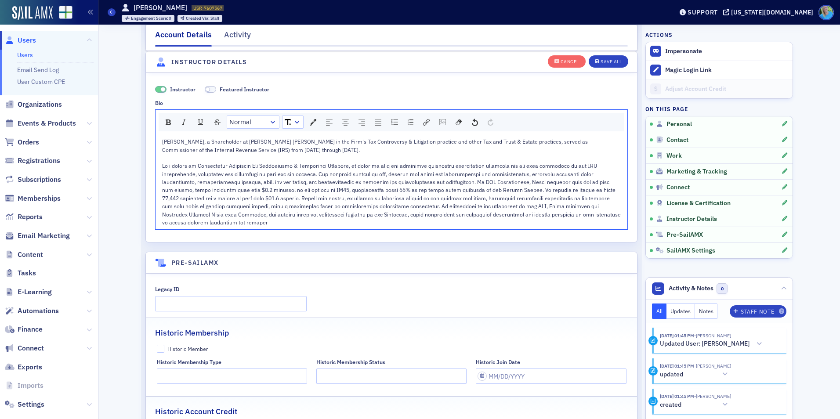
click at [420, 181] on span "rdw-editor" at bounding box center [392, 194] width 460 height 64
click at [421, 182] on span "rdw-editor" at bounding box center [392, 194] width 460 height 64
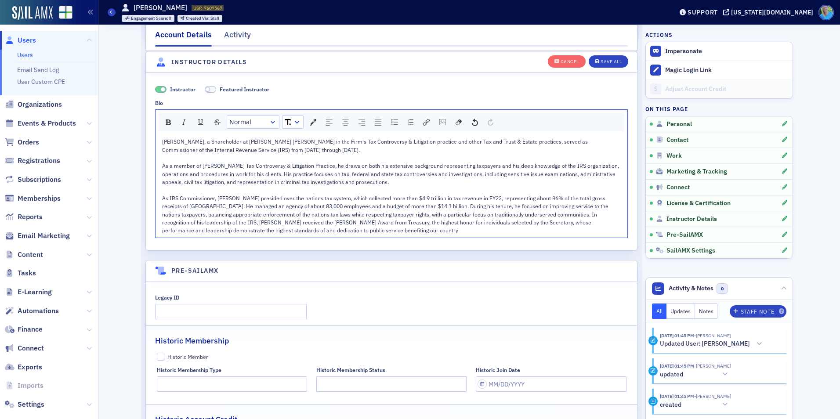
click at [250, 166] on span "As a member of Chamberlain Hrdlickas Tax Controversy & Litigation Practice, he …" at bounding box center [391, 173] width 458 height 23
click at [603, 62] on div "Save All" at bounding box center [610, 61] width 21 height 5
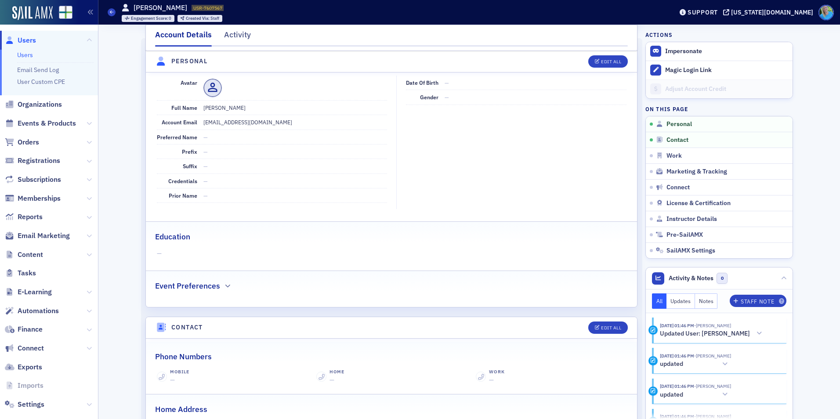
scroll to position [0, 0]
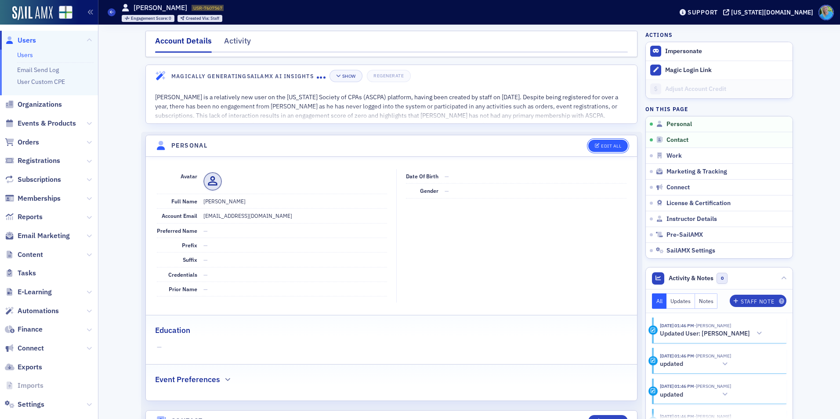
click at [604, 145] on div "Edit All" at bounding box center [611, 146] width 20 height 5
select select "US"
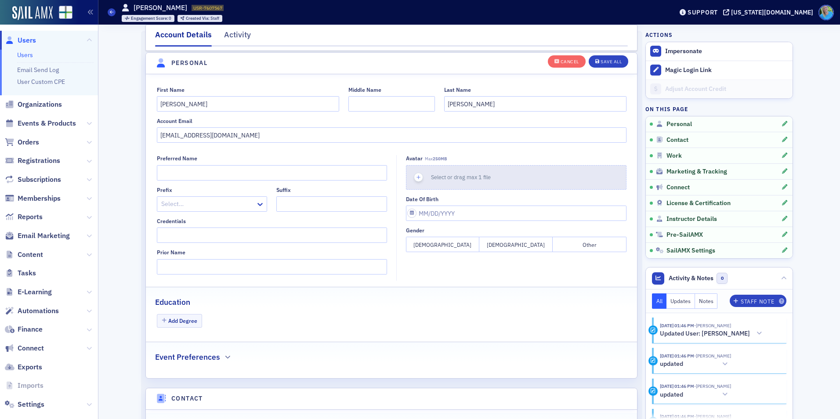
scroll to position [102, 0]
click at [417, 174] on icon "button" at bounding box center [419, 176] width 8 height 8
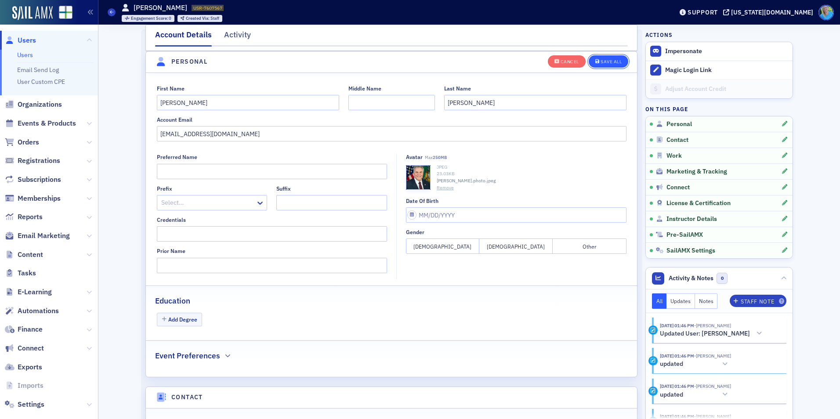
click at [606, 61] on div "Save All" at bounding box center [610, 61] width 21 height 5
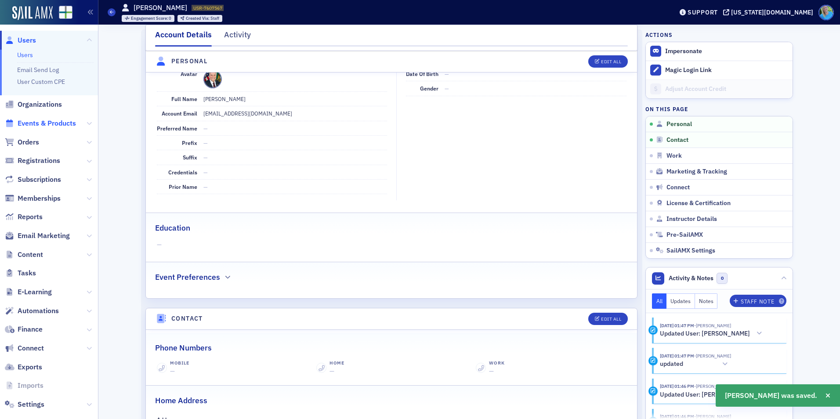
click at [43, 124] on span "Events & Products" at bounding box center [47, 124] width 58 height 10
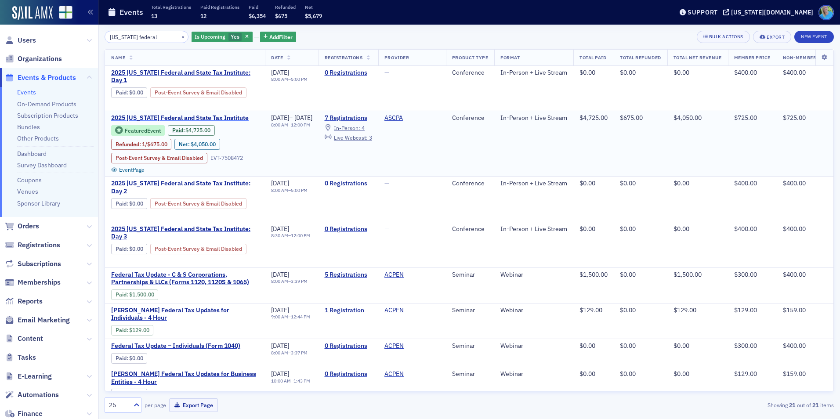
type input "alabama federal"
click at [169, 118] on span "2025 Alabama Federal and State Tax Institute" at bounding box center [185, 118] width 148 height 8
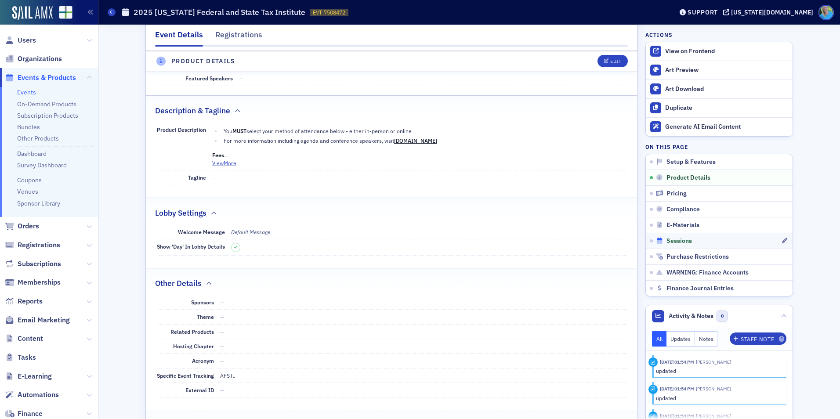
click at [678, 244] on span "Sessions" at bounding box center [678, 241] width 25 height 8
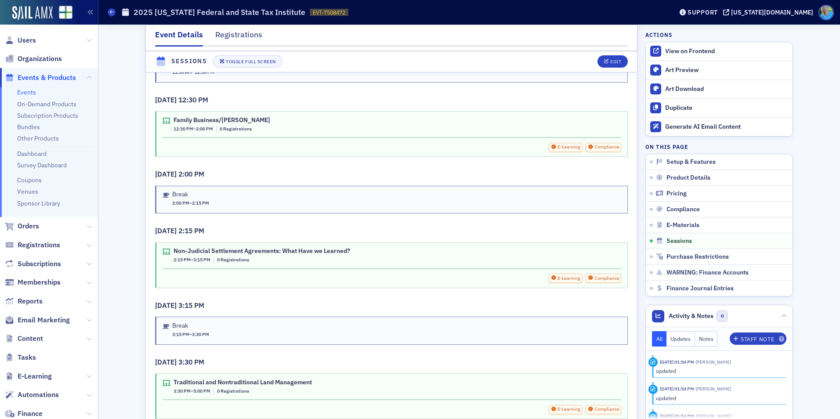
scroll to position [1567, 0]
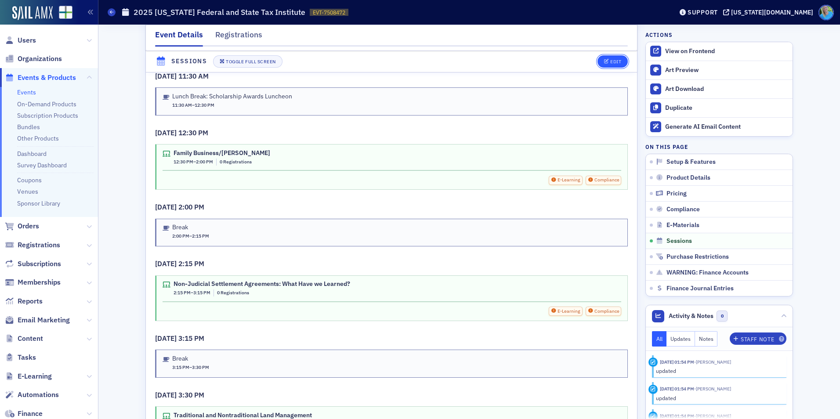
click at [605, 62] on icon "button" at bounding box center [606, 61] width 5 height 5
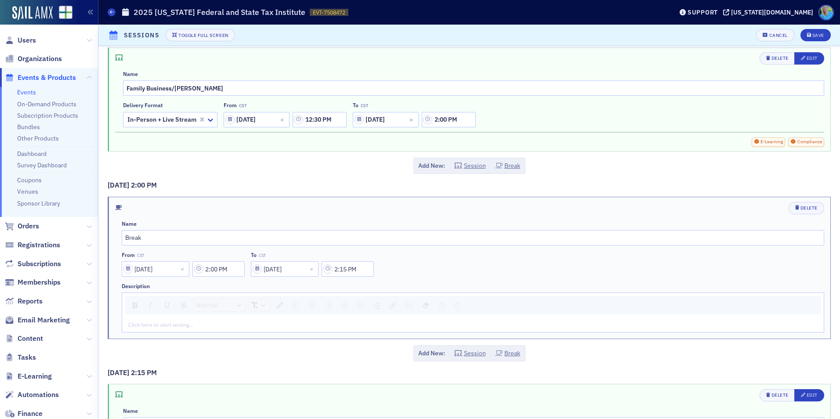
scroll to position [703, 0]
click at [801, 58] on div "button" at bounding box center [804, 57] width 6 height 7
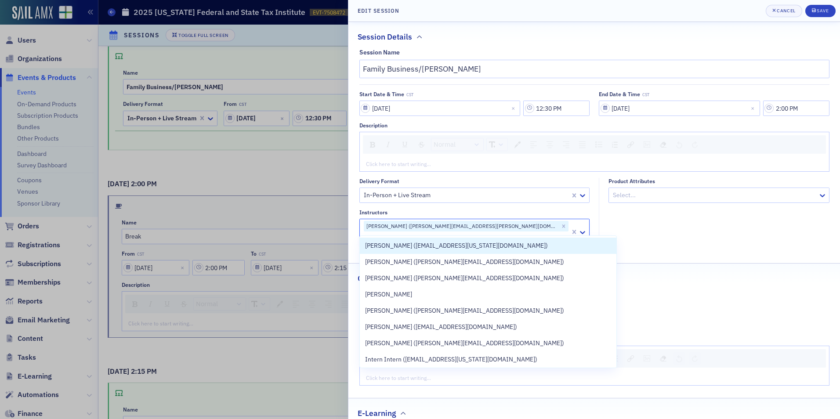
click at [528, 232] on div at bounding box center [466, 237] width 207 height 11
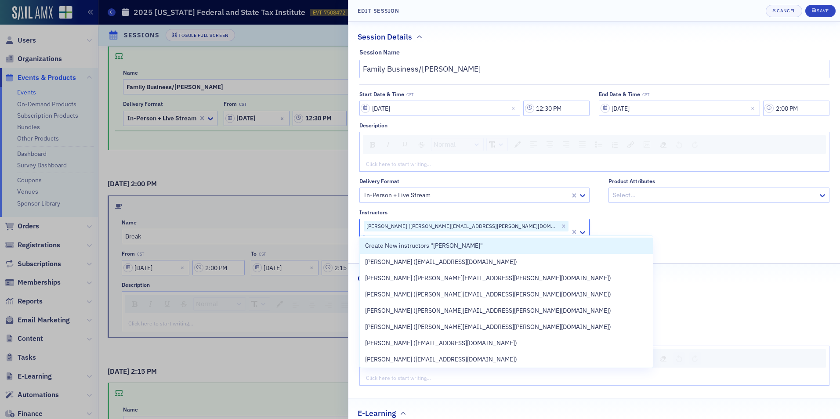
type input "charles rettig"
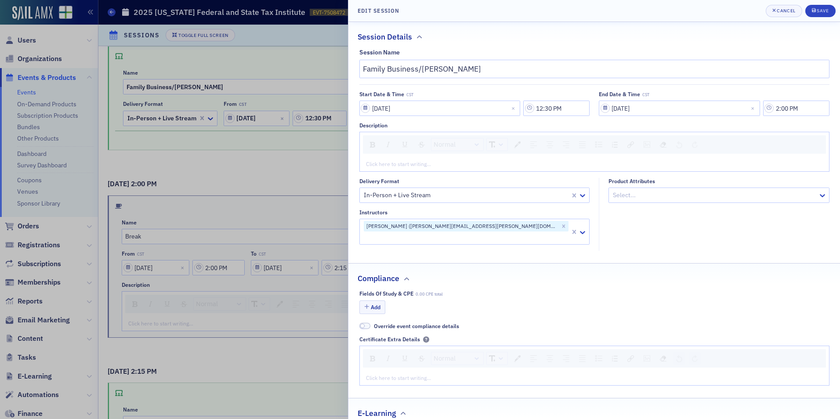
click at [524, 206] on div "Delivery format In-Person + Live Stream Instructors David Aughtry (david.aughtr…" at bounding box center [474, 211] width 231 height 67
click at [524, 218] on div "Instructors David Aughtry (david.aughtry@chamberlainlaw.com)" at bounding box center [474, 227] width 231 height 36
click at [523, 232] on div at bounding box center [466, 237] width 207 height 11
type input "rettig"
click at [535, 264] on div "Chuck Rettig (crettig@chamberlainlaw.com)" at bounding box center [473, 261] width 216 height 9
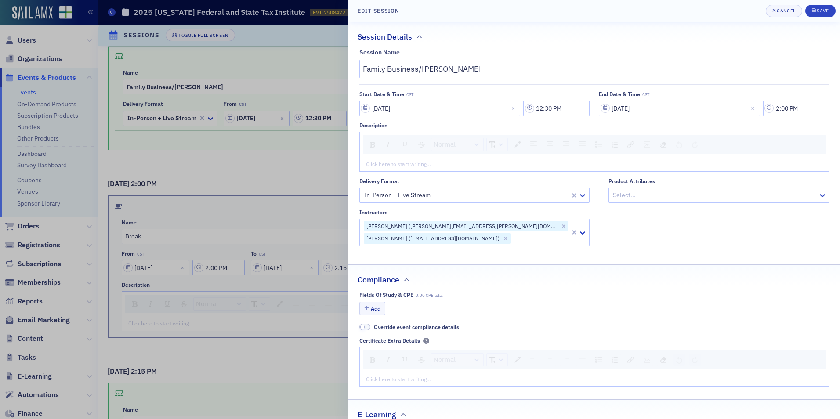
click at [629, 244] on fieldset "Product Attributes Select..." at bounding box center [716, 215] width 235 height 74
click at [820, 12] on div "Save" at bounding box center [823, 10] width 12 height 5
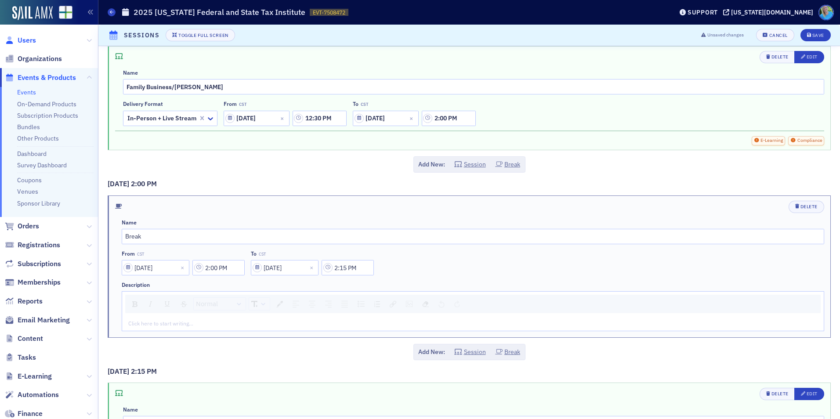
click at [27, 39] on span "Users" at bounding box center [27, 41] width 18 height 10
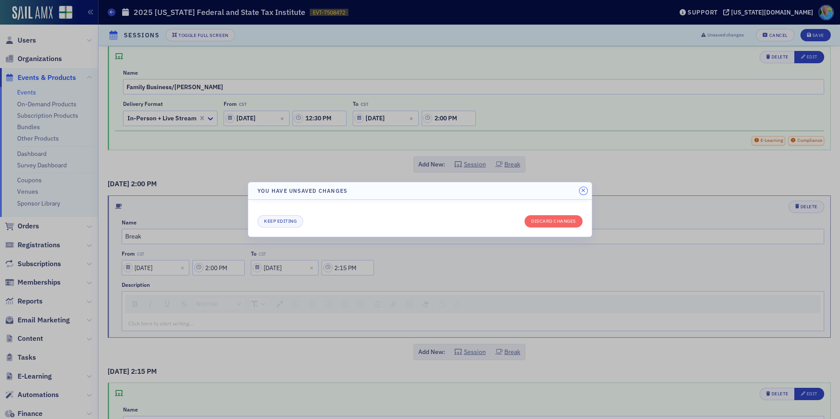
click at [582, 191] on icon "button" at bounding box center [583, 190] width 4 height 5
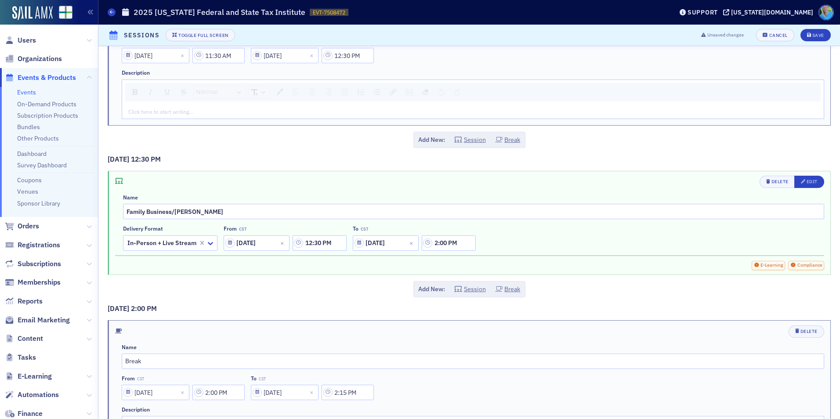
scroll to position [527, 0]
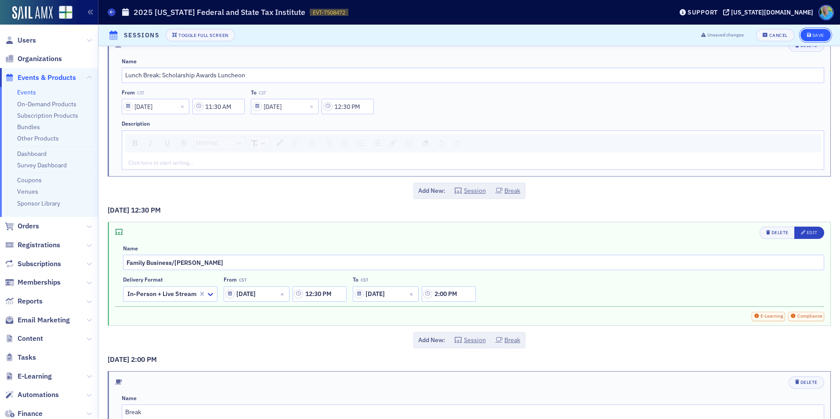
click at [817, 33] on button "Save" at bounding box center [815, 35] width 30 height 12
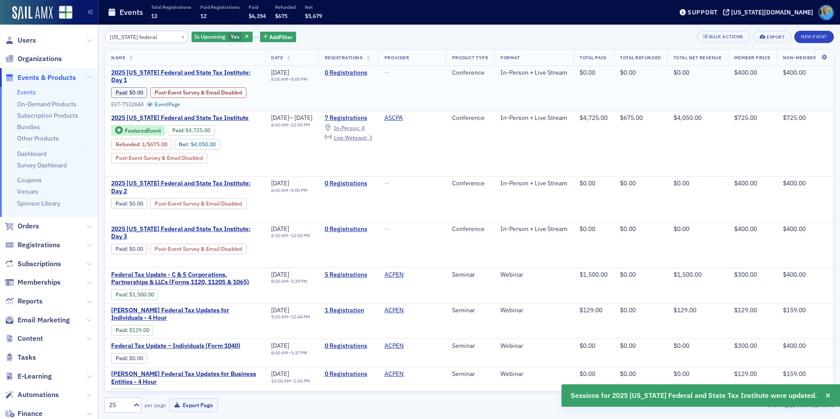
click at [206, 73] on span "2025 Alabama Federal and State Tax Institute: Day 1" at bounding box center [185, 76] width 148 height 15
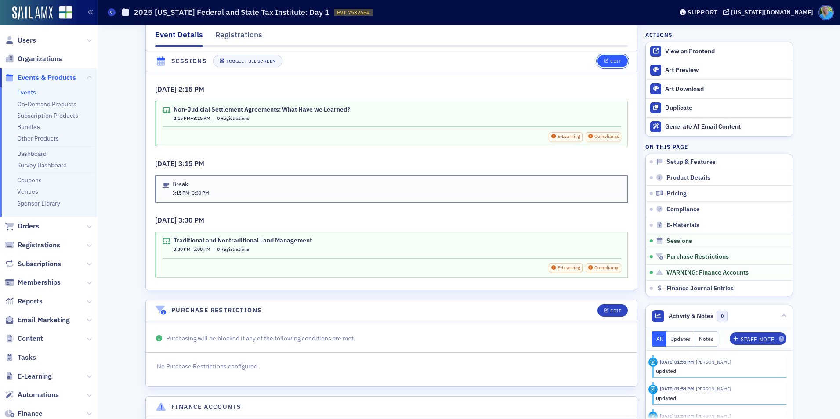
click at [610, 60] on div "Edit" at bounding box center [615, 61] width 11 height 5
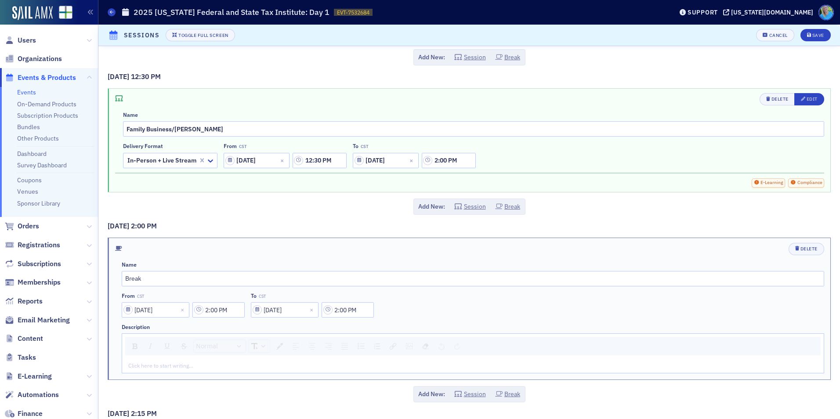
scroll to position [659, 0]
click at [800, 97] on button "Edit" at bounding box center [809, 101] width 30 height 12
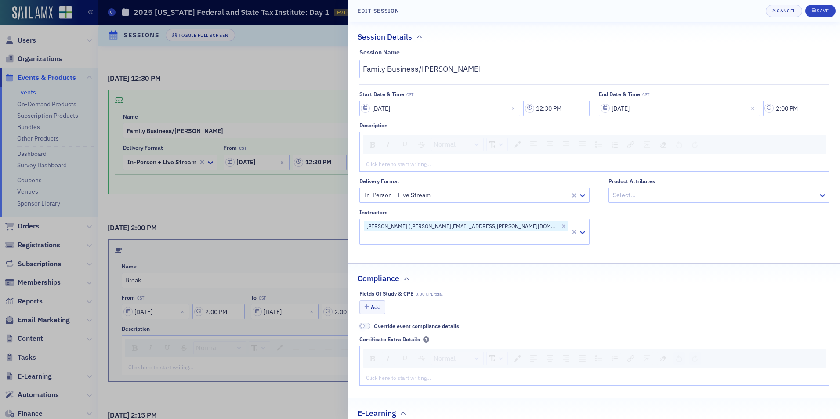
click at [514, 232] on div at bounding box center [466, 237] width 207 height 11
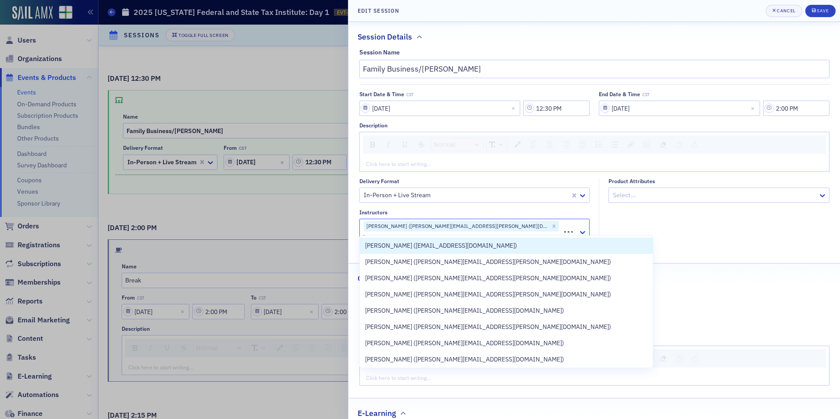
type input "chuck rettig"
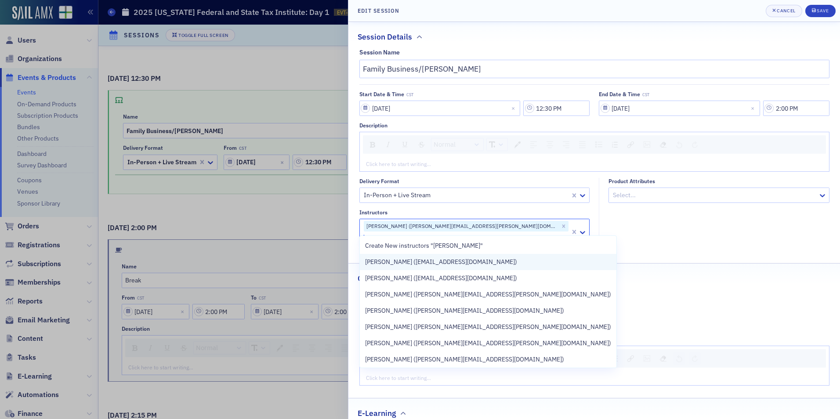
click at [514, 260] on div "Charles Rettig (crettig@chamberlainlaw.com)" at bounding box center [488, 261] width 246 height 9
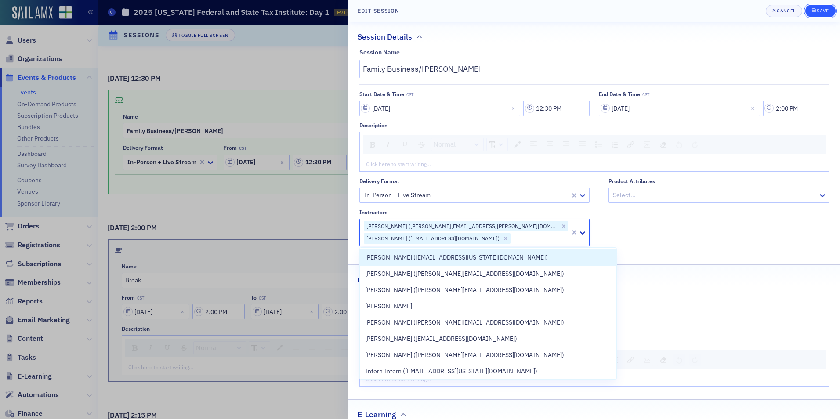
click at [821, 10] on div "Save" at bounding box center [823, 10] width 12 height 5
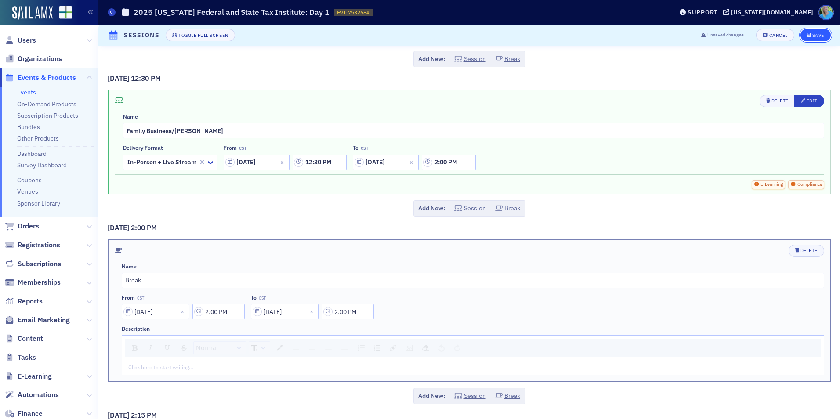
click at [800, 36] on button "Save" at bounding box center [815, 35] width 30 height 12
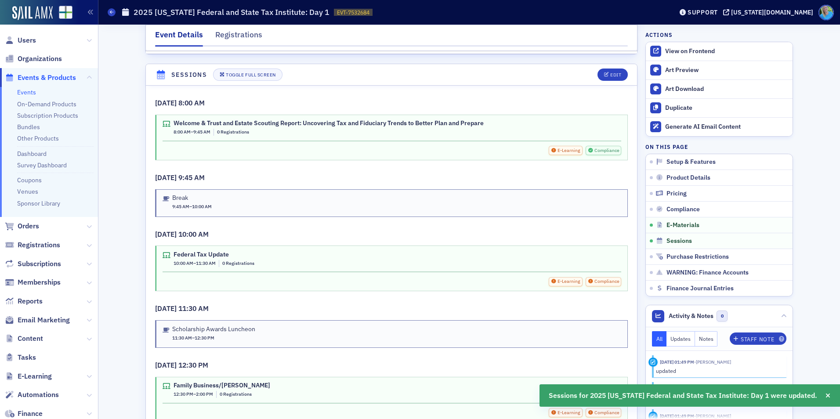
scroll to position [1319, 0]
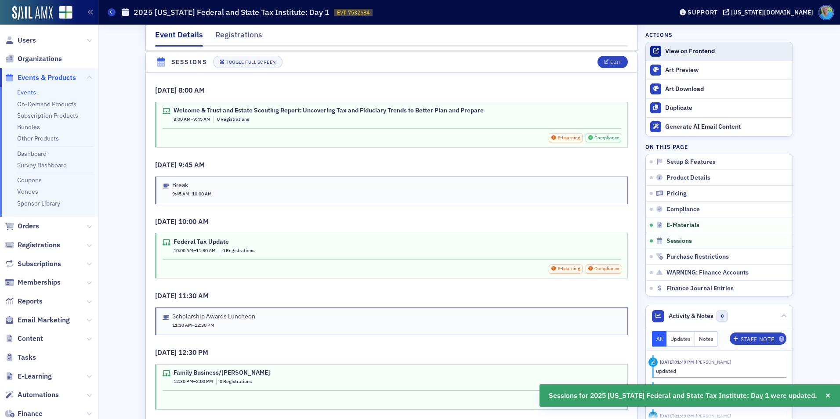
click at [711, 45] on link "View on Frontend" at bounding box center [719, 51] width 147 height 18
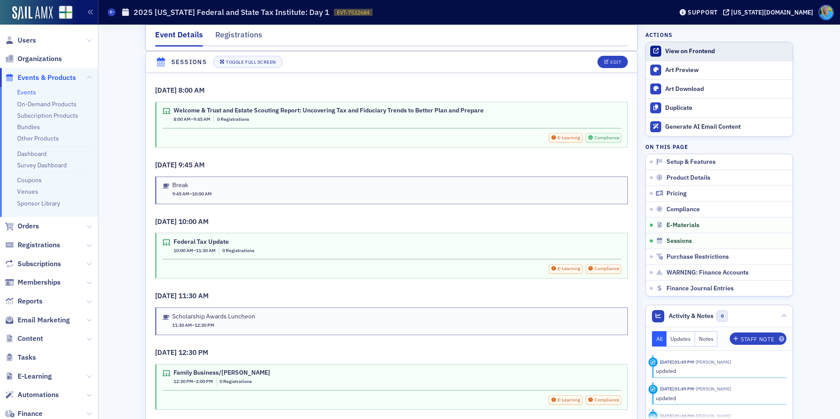
click at [665, 47] on link "View on Frontend" at bounding box center [719, 51] width 147 height 18
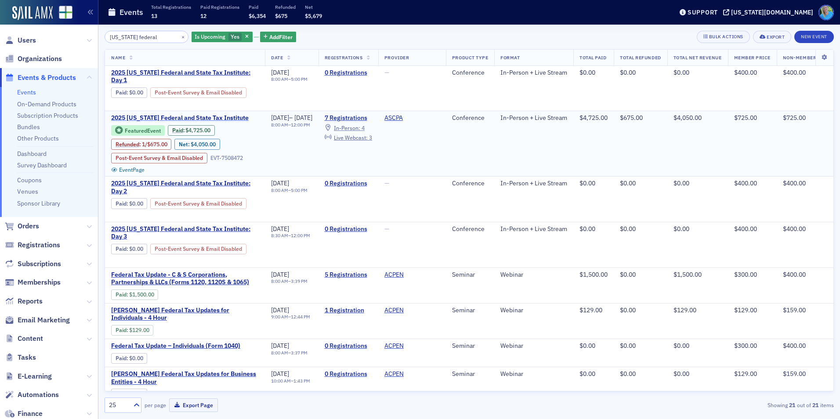
click at [189, 119] on span "2025 Alabama Federal and State Tax Institute" at bounding box center [185, 118] width 148 height 8
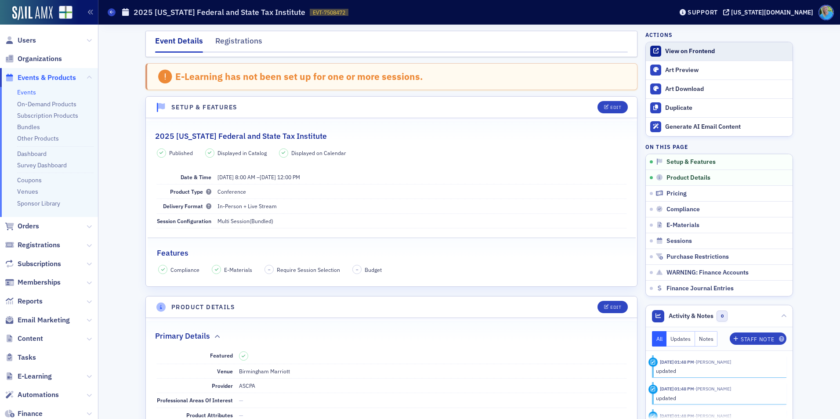
click at [730, 52] on div "View on Frontend" at bounding box center [726, 51] width 123 height 8
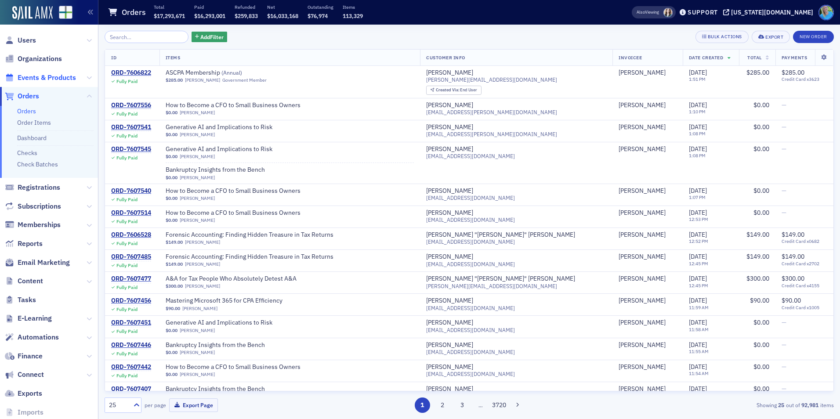
click at [65, 73] on span "Events & Products" at bounding box center [47, 78] width 58 height 10
click at [132, 30] on div "Add Filter Bulk Actions Export New Order ID Items Customer Info Invoicee Date C…" at bounding box center [469, 222] width 729 height 394
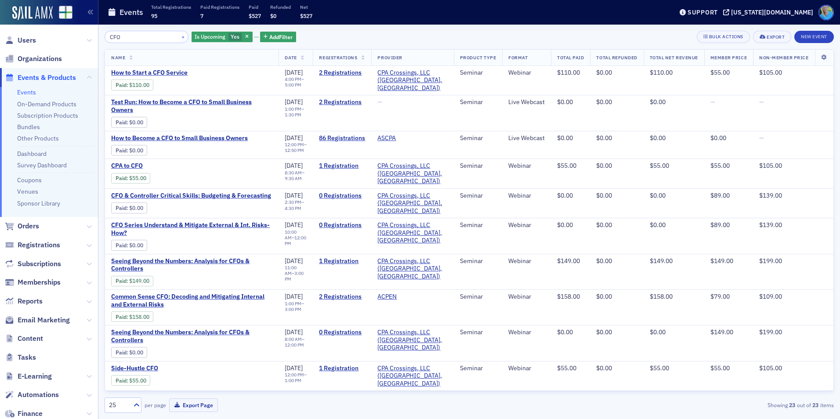
type input "CFO"
click at [179, 36] on button "×" at bounding box center [183, 37] width 8 height 8
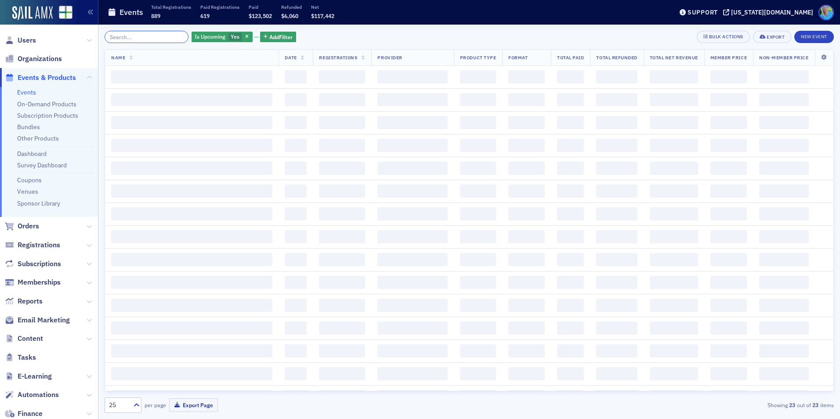
click at [170, 39] on input "search" at bounding box center [147, 37] width 84 height 12
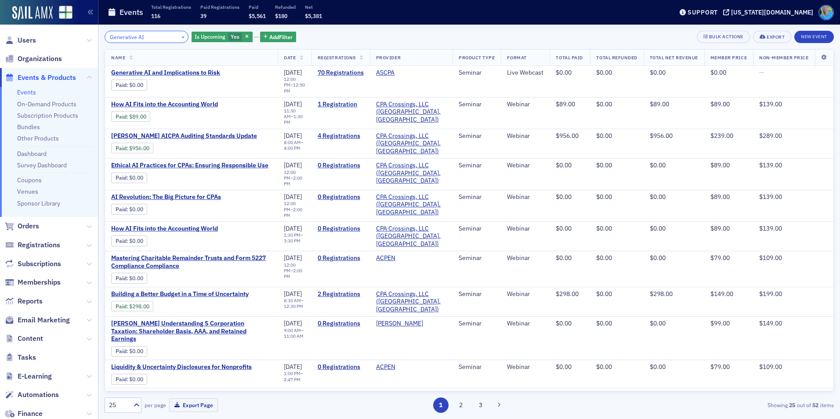
type input "Generative AI"
click at [179, 39] on button "×" at bounding box center [183, 37] width 8 height 8
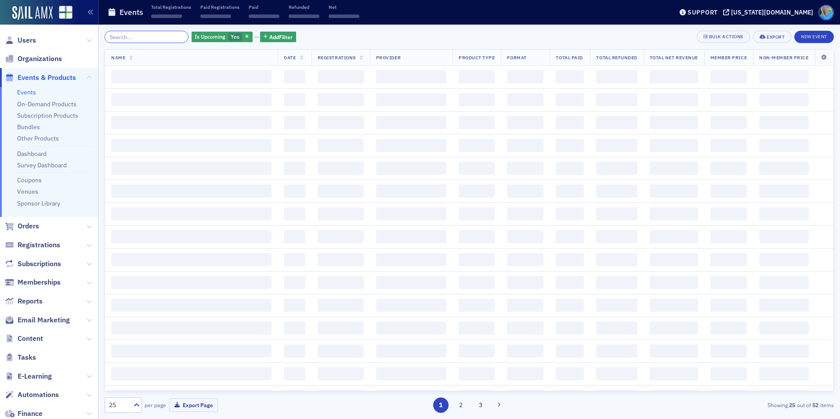
click at [166, 37] on input "search" at bounding box center [147, 37] width 84 height 12
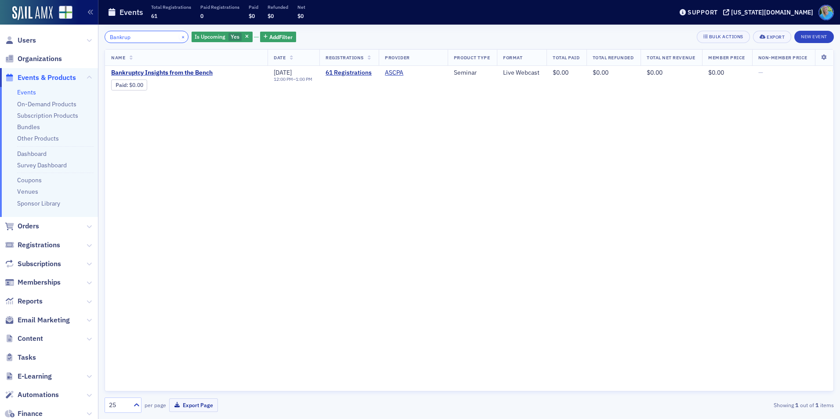
type input "Bankrup"
click at [179, 36] on button "×" at bounding box center [183, 37] width 8 height 8
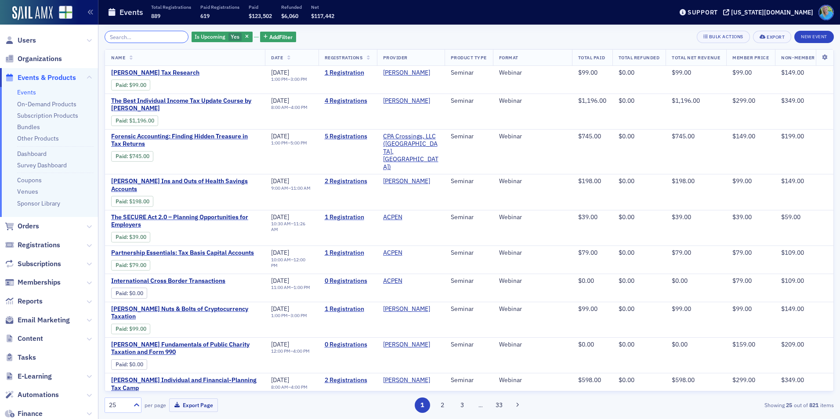
click at [160, 37] on input "search" at bounding box center [147, 37] width 84 height 12
paste input "AI for Fraud Detection in Financial Data"
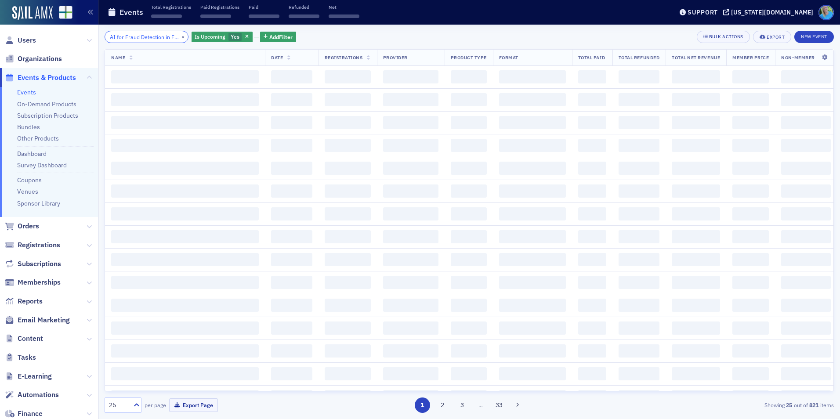
scroll to position [0, 37]
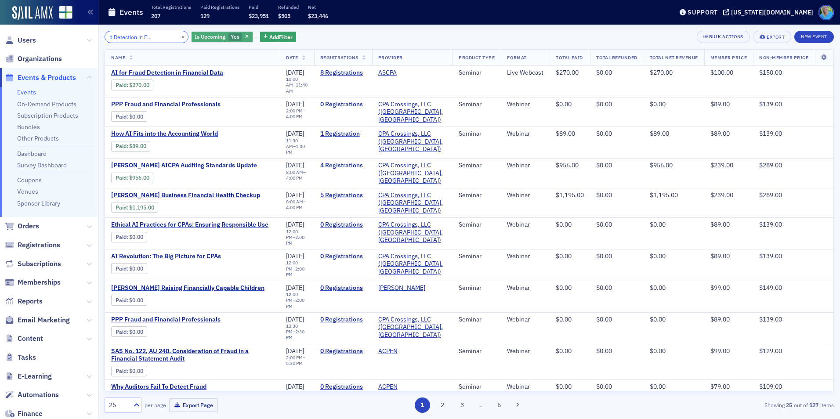
type input "AI for Fraud Detection in Financial Data"
click at [243, 40] on button "button" at bounding box center [247, 37] width 8 height 8
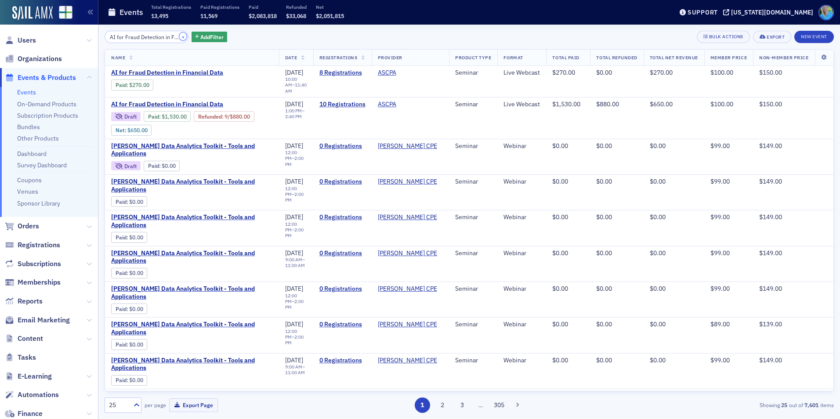
click at [179, 37] on button "×" at bounding box center [183, 37] width 8 height 8
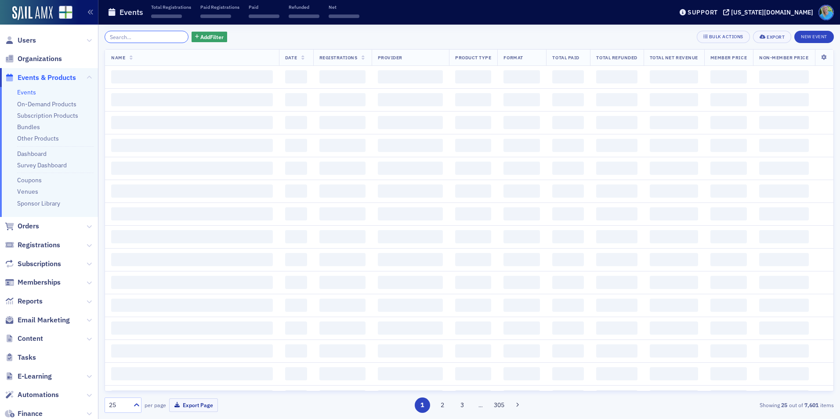
click at [172, 37] on input "search" at bounding box center [147, 37] width 84 height 12
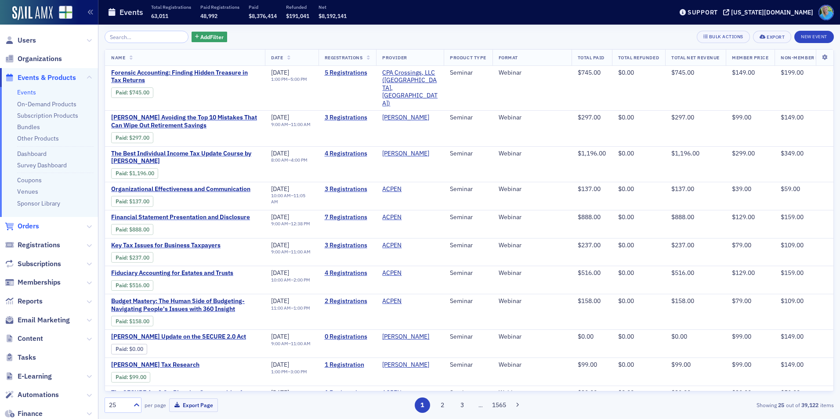
click at [32, 226] on span "Orders" at bounding box center [29, 226] width 22 height 10
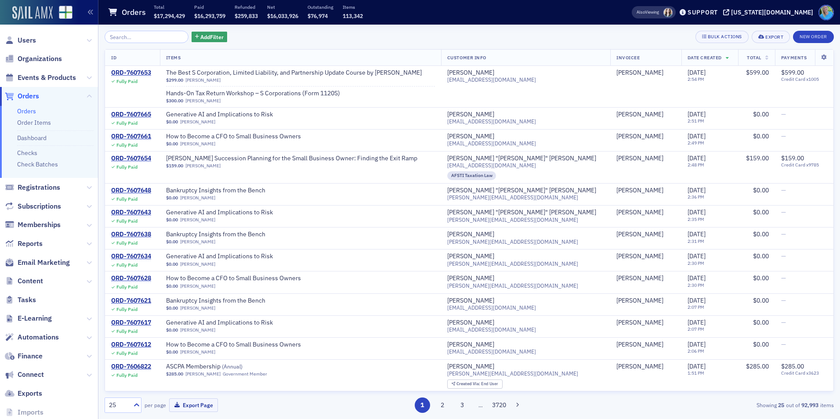
click at [36, 17] on img at bounding box center [32, 13] width 40 height 14
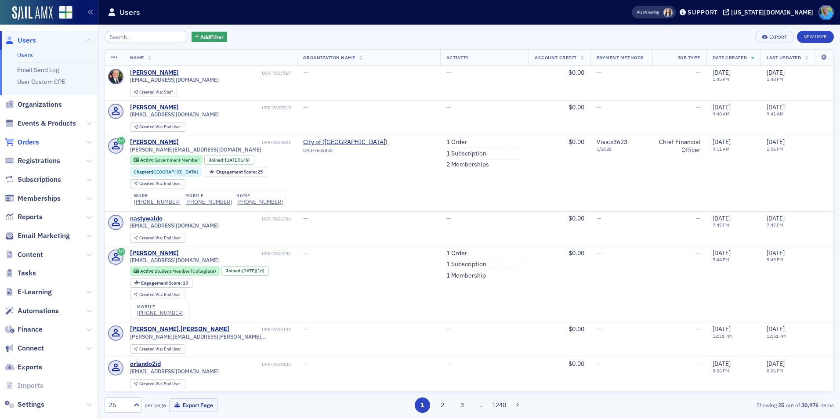
click at [25, 138] on span "Orders" at bounding box center [29, 142] width 22 height 10
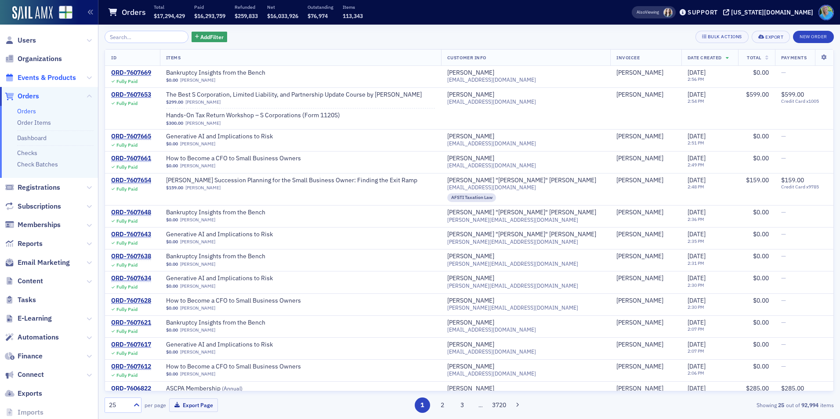
click at [50, 75] on span "Events & Products" at bounding box center [47, 78] width 58 height 10
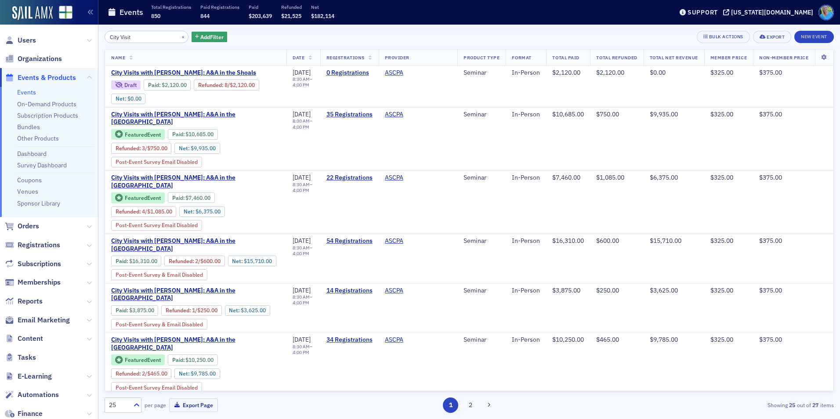
type input "City Visit"
click at [193, 243] on span "City Visits with [PERSON_NAME]: A&A in the [GEOGRAPHIC_DATA]" at bounding box center [195, 244] width 169 height 15
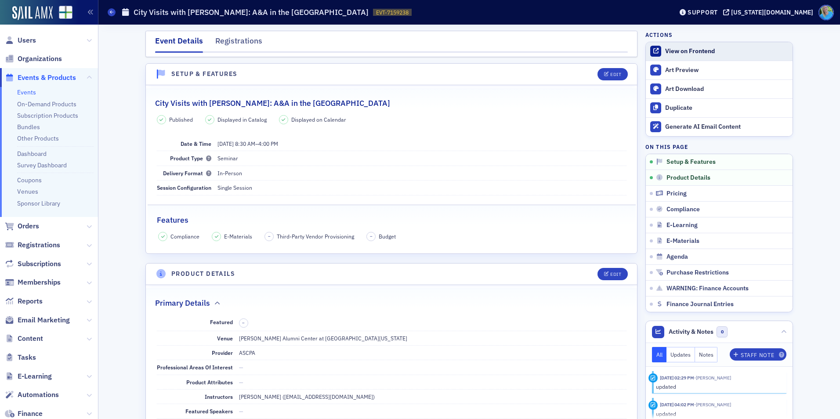
click at [691, 56] on link "View on Frontend" at bounding box center [719, 51] width 147 height 18
click at [42, 318] on span "Email Marketing" at bounding box center [44, 320] width 52 height 10
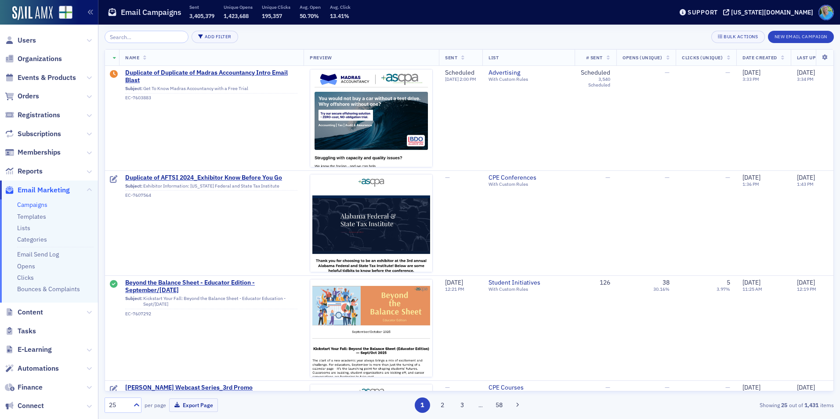
click at [131, 37] on input "search" at bounding box center [147, 37] width 84 height 12
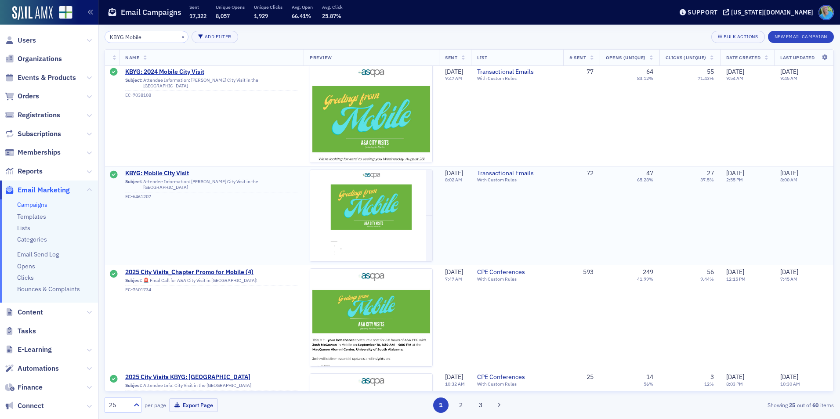
scroll to position [527, 0]
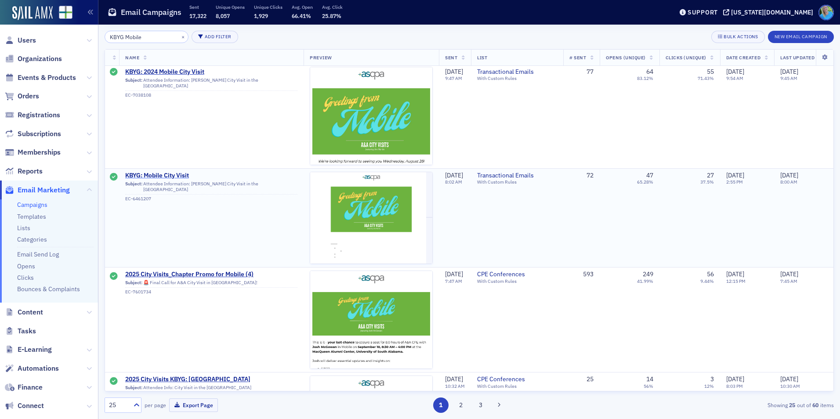
type input "KBYG Mobile"
click at [172, 177] on span "KBYG: Mobile City Visit" at bounding box center [211, 176] width 172 height 8
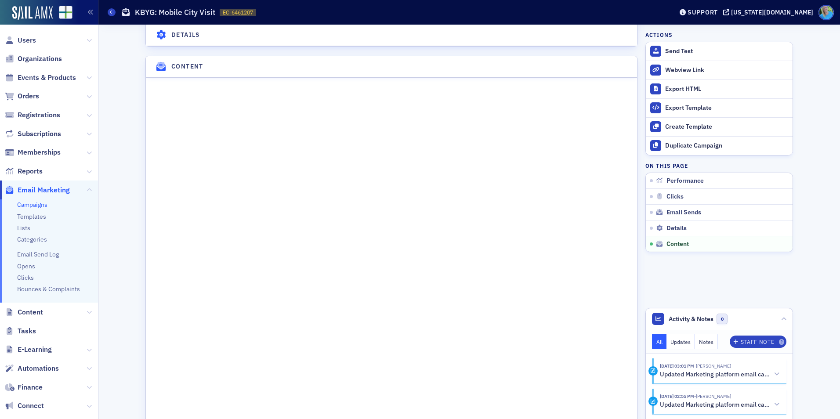
scroll to position [1054, 0]
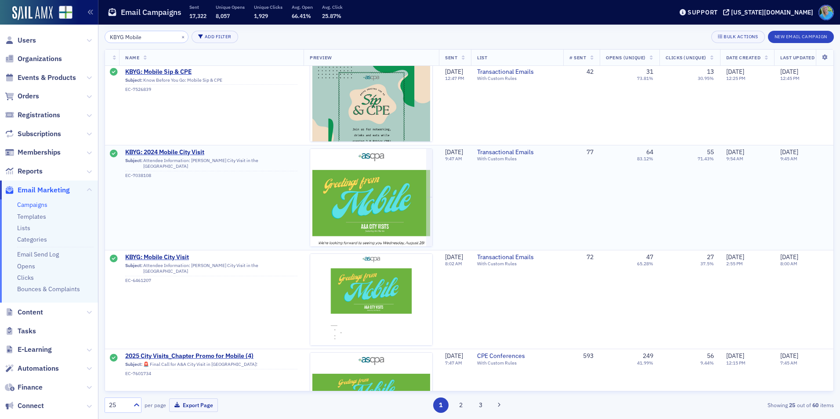
scroll to position [439, 0]
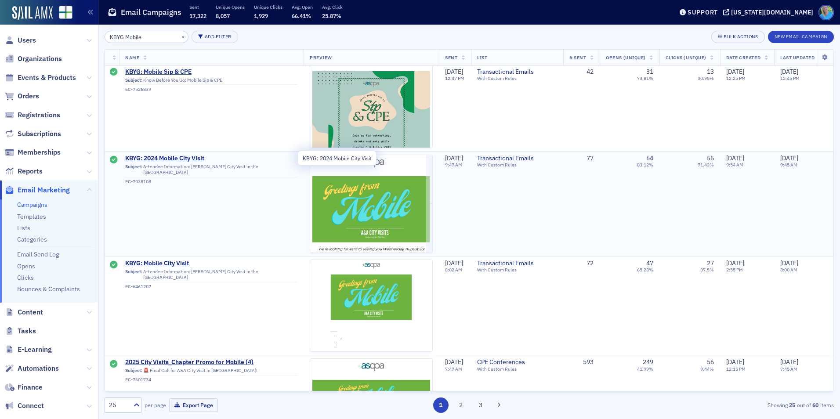
click at [178, 155] on span "KBYG: 2024 Mobile City Visit" at bounding box center [211, 159] width 172 height 8
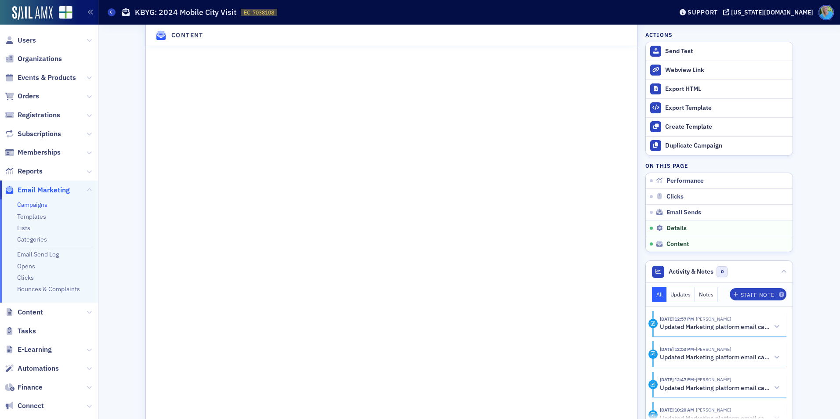
scroll to position [1186, 0]
click at [87, 77] on icon at bounding box center [89, 77] width 5 height 5
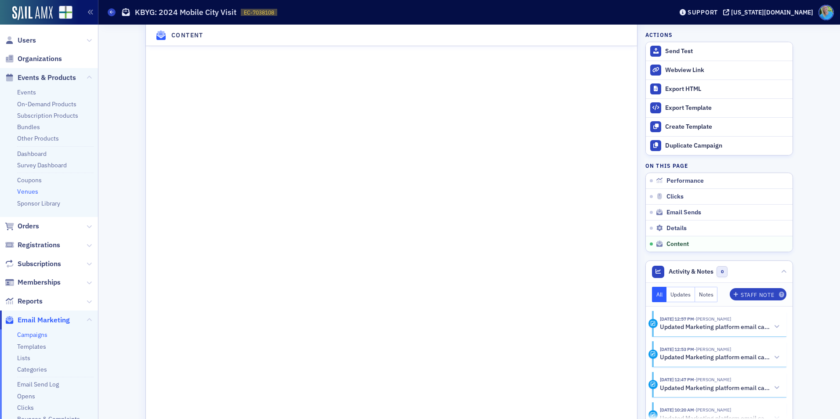
click at [32, 193] on link "Venues" at bounding box center [27, 192] width 21 height 8
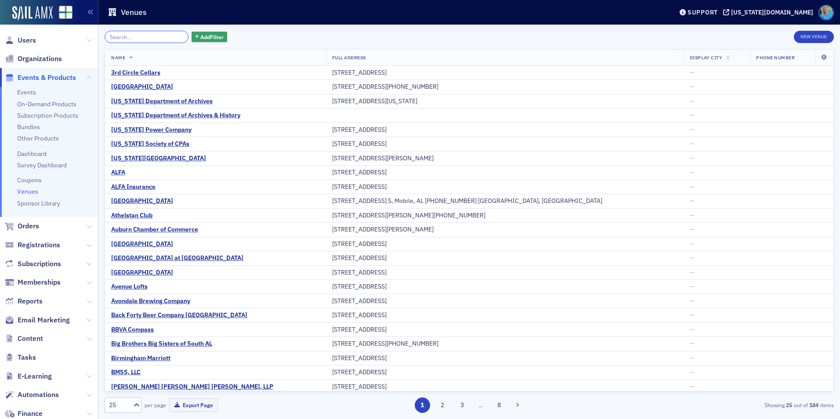
click at [123, 38] on input "search" at bounding box center [147, 37] width 84 height 12
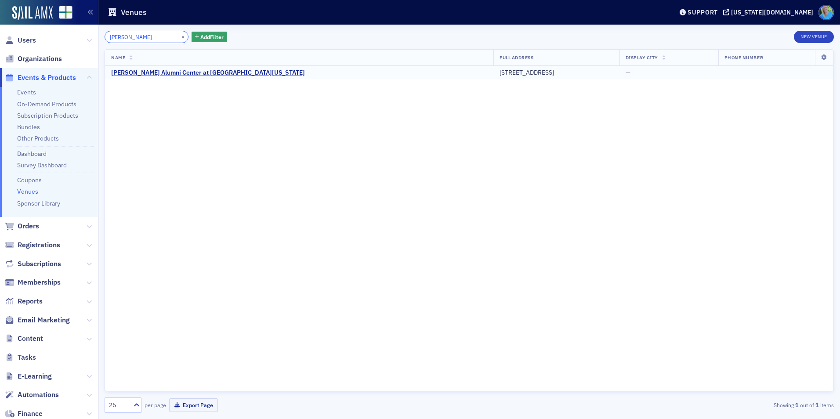
type input "MacQueen"
click at [158, 70] on div "MacQueen Alumni Center at University of South Alabama" at bounding box center [208, 73] width 194 height 8
select select "US"
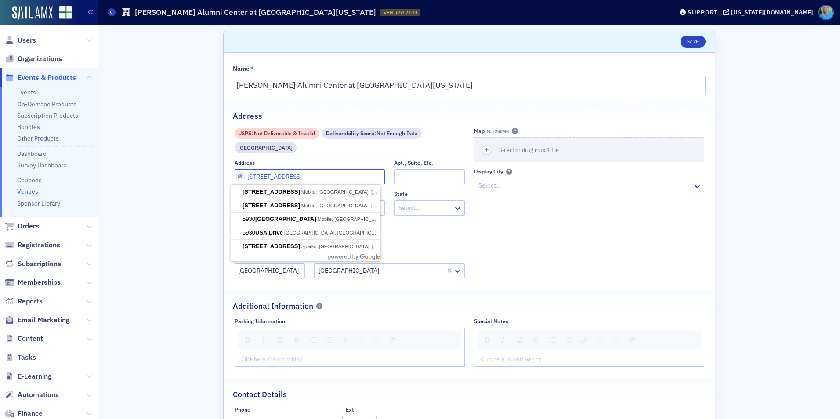
drag, startPoint x: 325, startPoint y: 178, endPoint x: 234, endPoint y: 175, distance: 91.0
click at [235, 175] on input "5930 USA Drive South" at bounding box center [310, 176] width 150 height 15
paste input "100 Alumni Drive Mobile, AL 36688"
type input "100 Alumni Dr"
type input "36608"
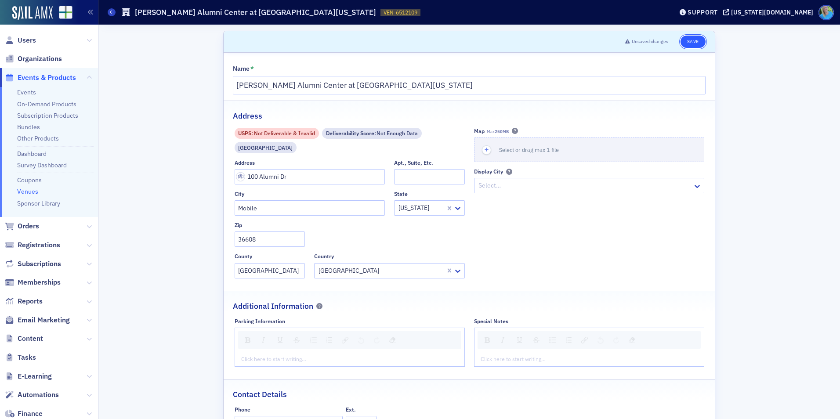
click at [692, 40] on button "Save" at bounding box center [692, 42] width 25 height 12
select select "US"
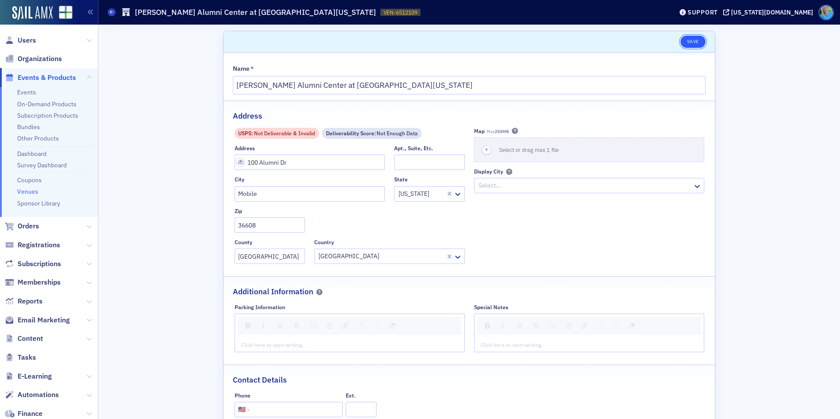
click at [695, 42] on button "Save" at bounding box center [692, 42] width 25 height 12
select select "US"
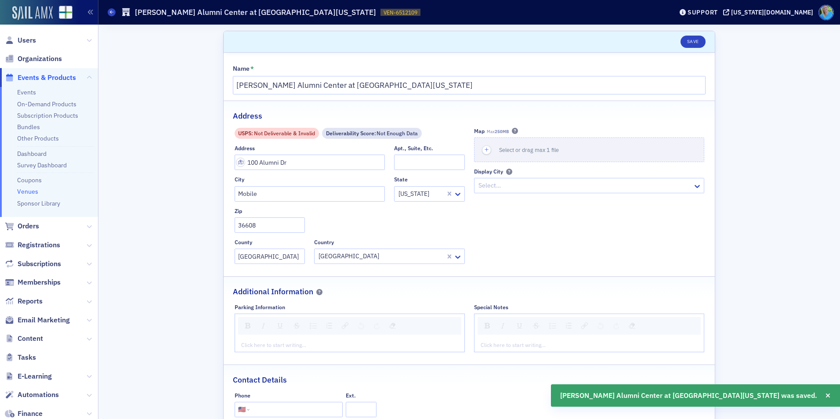
click at [33, 14] on img at bounding box center [32, 13] width 40 height 14
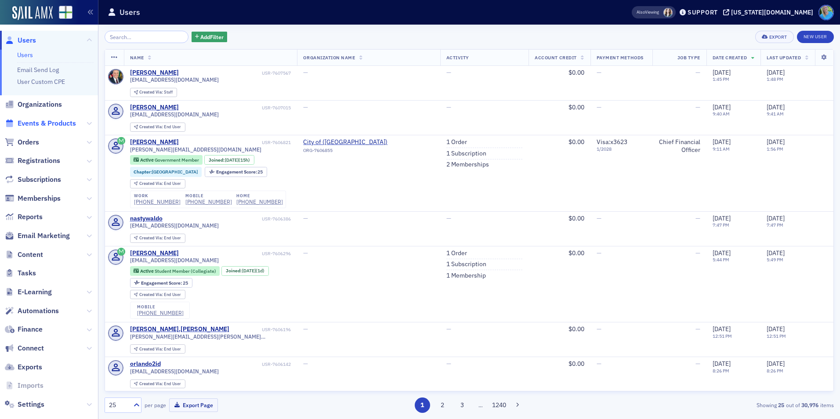
click at [55, 121] on span "Events & Products" at bounding box center [47, 124] width 58 height 10
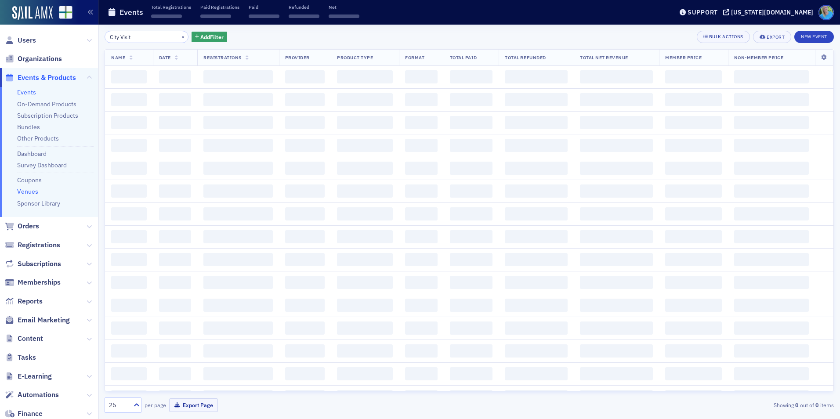
click at [30, 191] on link "Venues" at bounding box center [27, 192] width 21 height 8
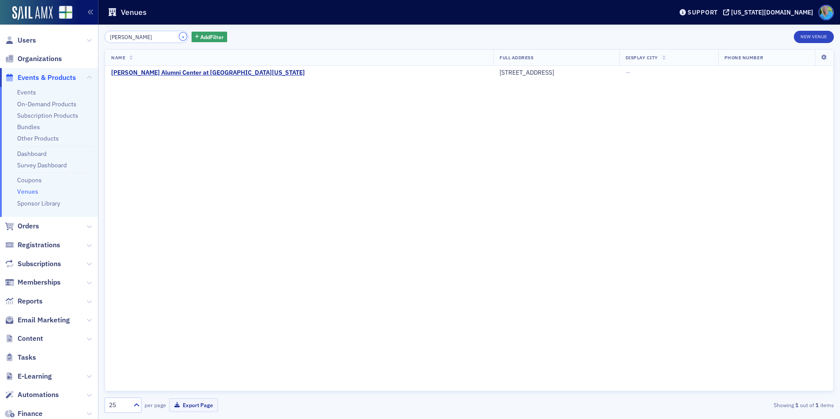
click at [179, 35] on button "×" at bounding box center [183, 37] width 8 height 8
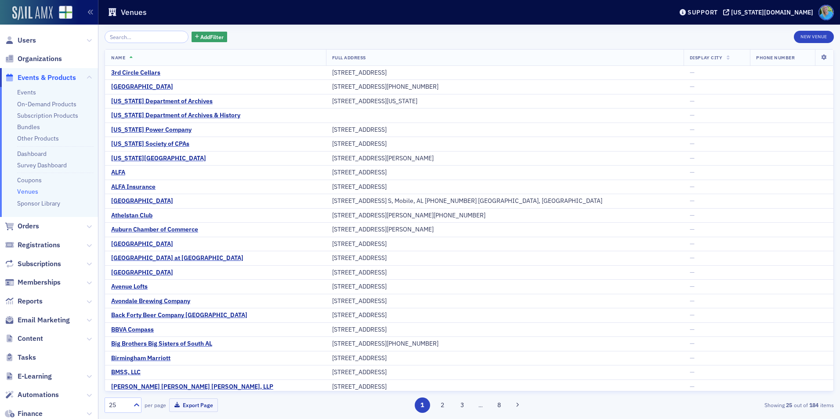
click at [25, 17] on img at bounding box center [32, 13] width 40 height 14
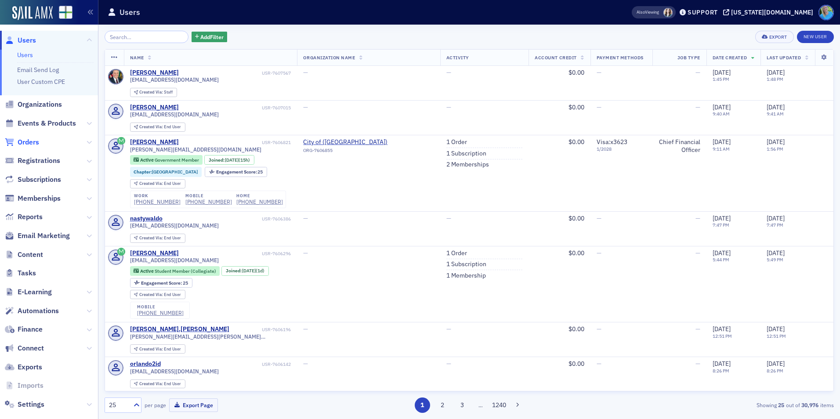
click at [35, 139] on span "Orders" at bounding box center [29, 142] width 22 height 10
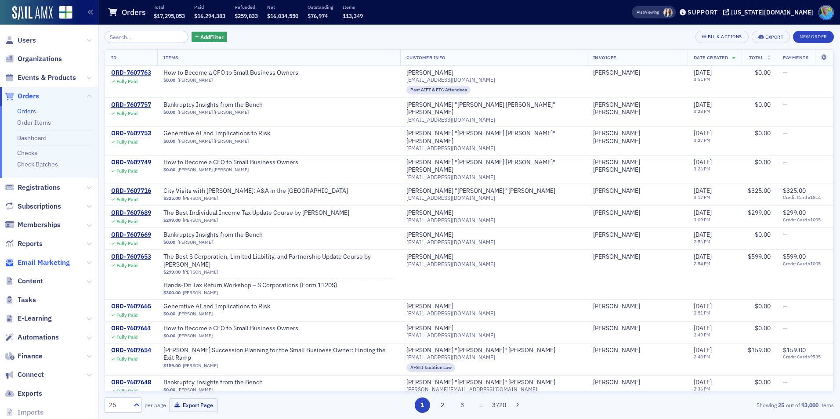
click at [58, 262] on span "Email Marketing" at bounding box center [44, 263] width 52 height 10
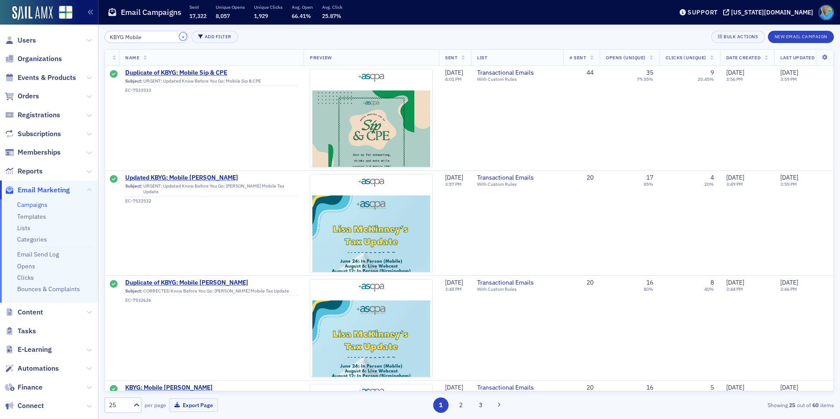
click at [179, 36] on button "×" at bounding box center [183, 37] width 8 height 8
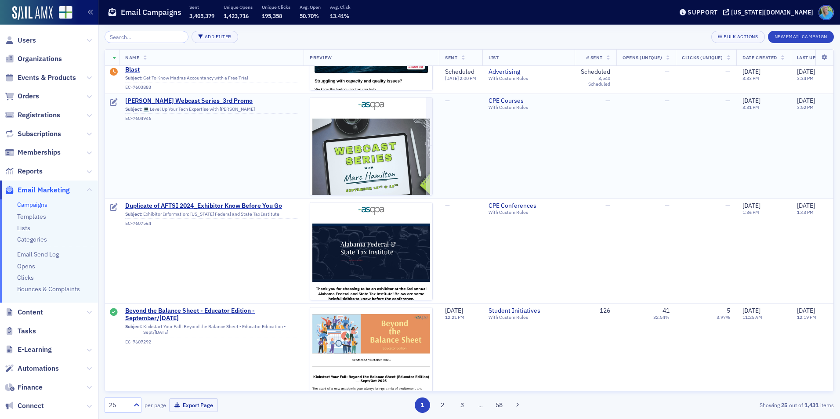
scroll to position [44, 0]
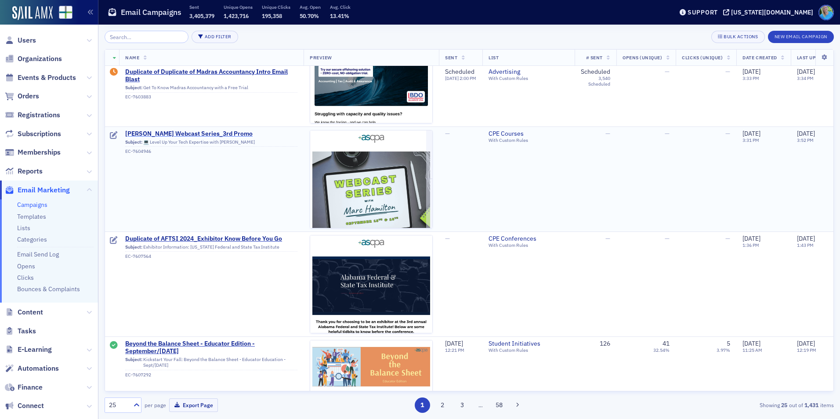
click at [217, 134] on span "[PERSON_NAME] Webcast Series_3rd Promo" at bounding box center [211, 134] width 172 height 8
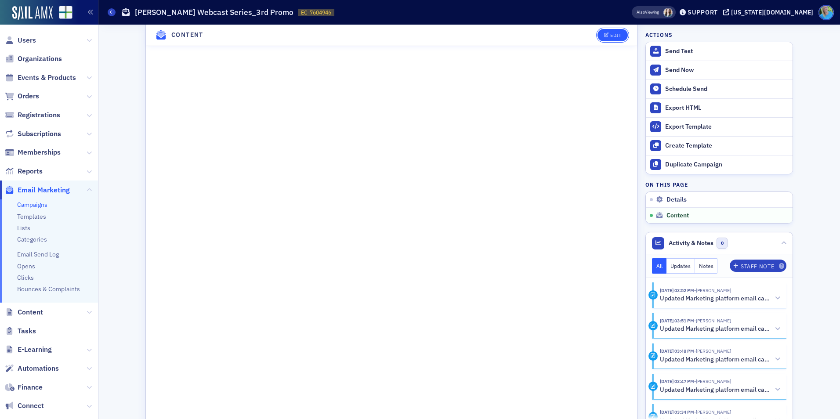
click at [613, 34] on div "Edit" at bounding box center [615, 35] width 11 height 5
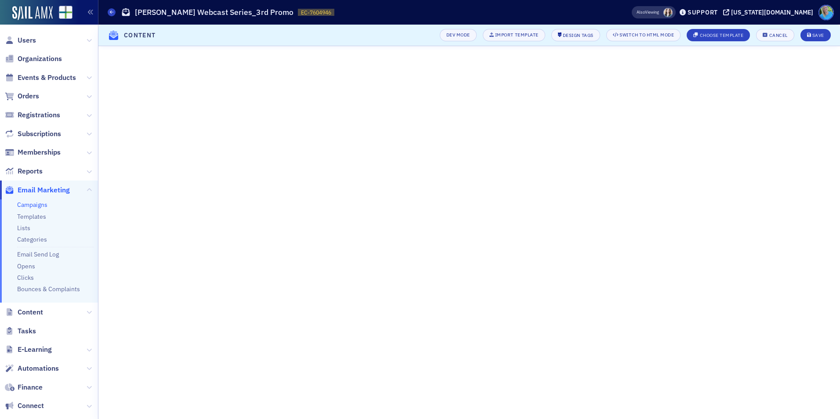
scroll to position [132, 0]
click at [813, 34] on div "Save" at bounding box center [818, 35] width 12 height 5
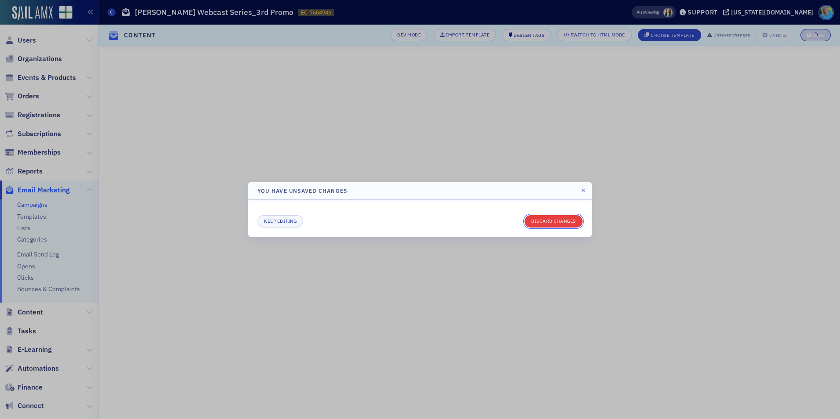
click at [564, 218] on button "Discard changes" at bounding box center [553, 221] width 58 height 12
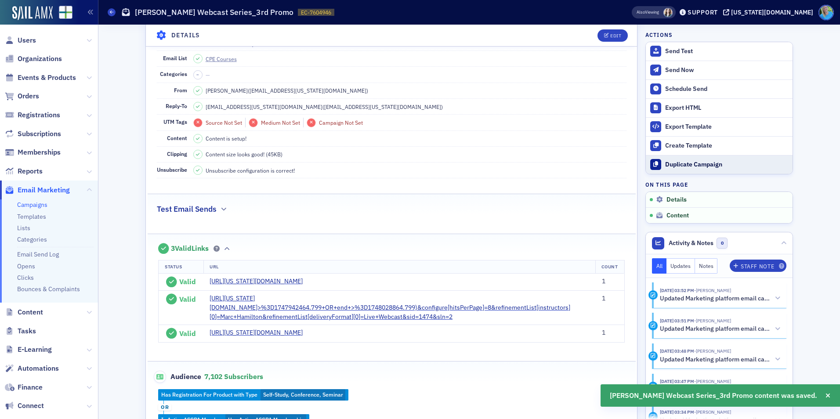
scroll to position [0, 0]
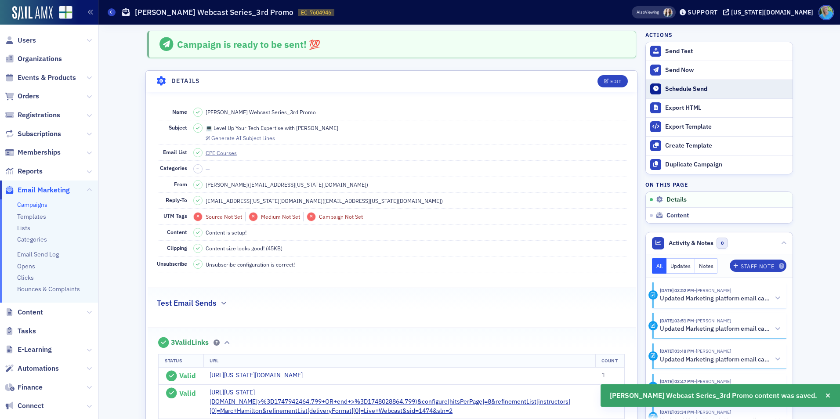
click at [679, 87] on div "Schedule Send" at bounding box center [726, 89] width 123 height 8
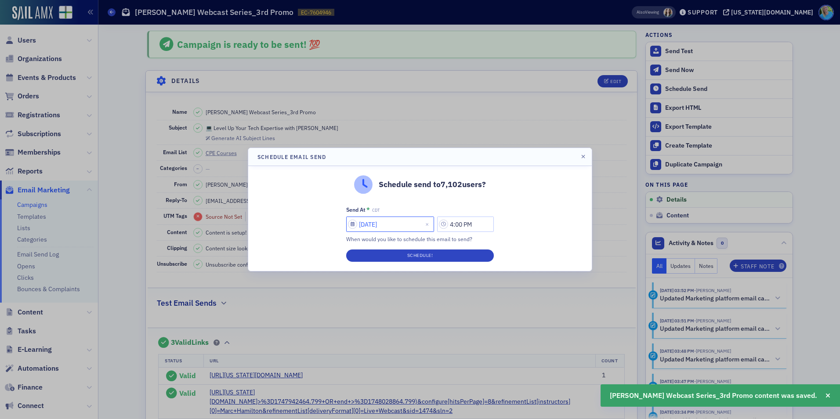
click at [402, 225] on input "[DATE]" at bounding box center [390, 224] width 88 height 15
select select "8"
select select "2025"
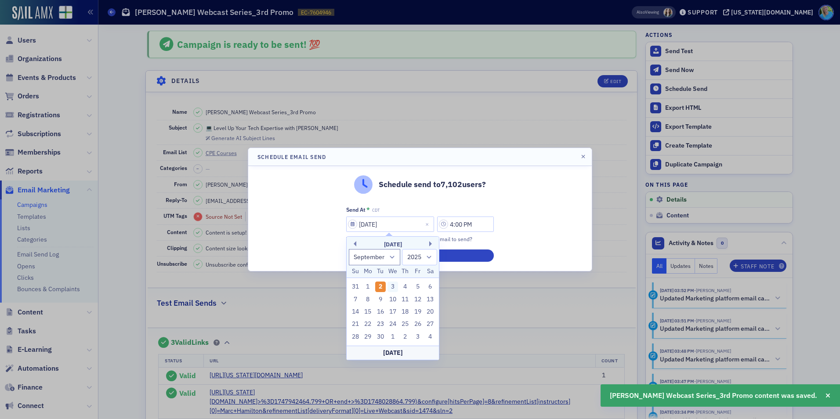
click at [390, 286] on div "3" at bounding box center [392, 287] width 11 height 11
type input "[DATE]"
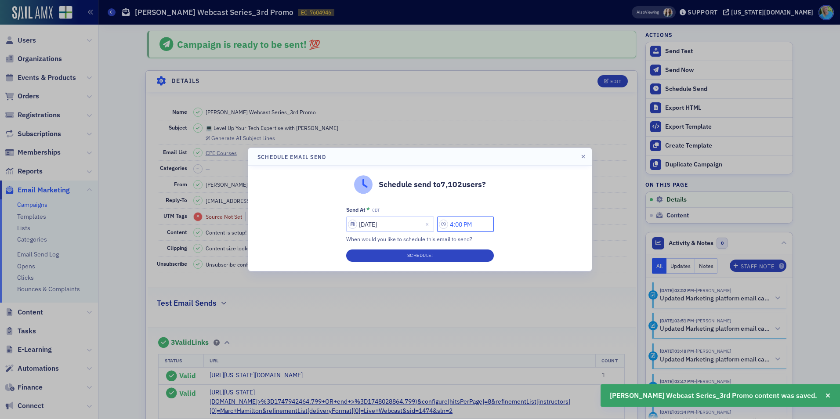
click at [452, 228] on input "4:00 PM" at bounding box center [465, 224] width 57 height 15
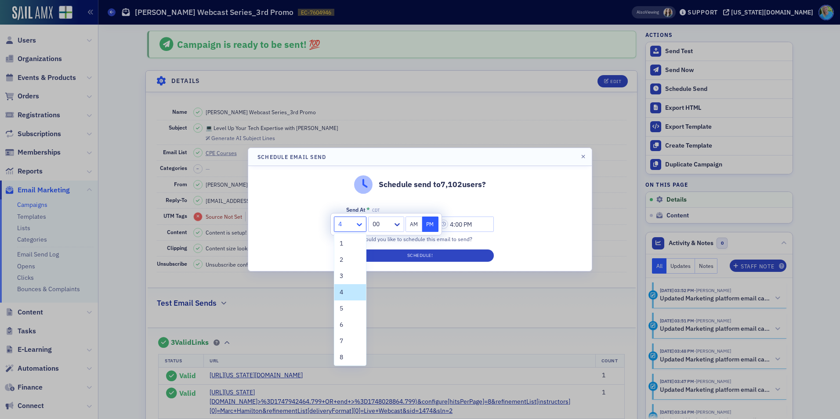
click at [358, 225] on icon at bounding box center [359, 224] width 5 height 3
click at [350, 343] on div "7" at bounding box center [350, 340] width 21 height 9
click at [396, 227] on icon at bounding box center [397, 224] width 9 height 9
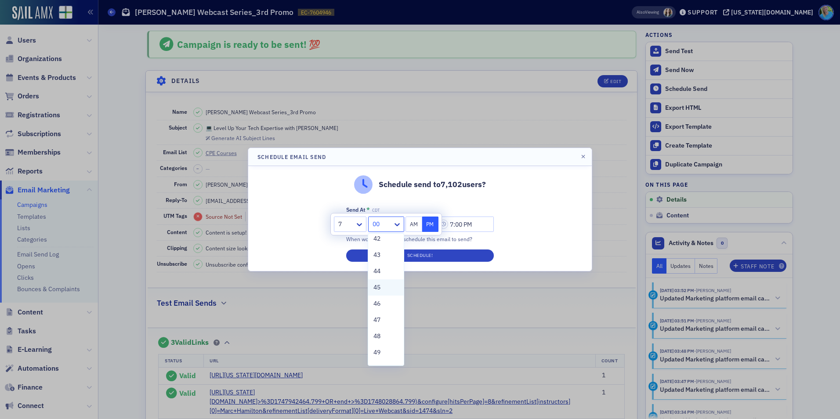
scroll to position [703, 0]
click at [388, 280] on div "45" at bounding box center [385, 272] width 35 height 16
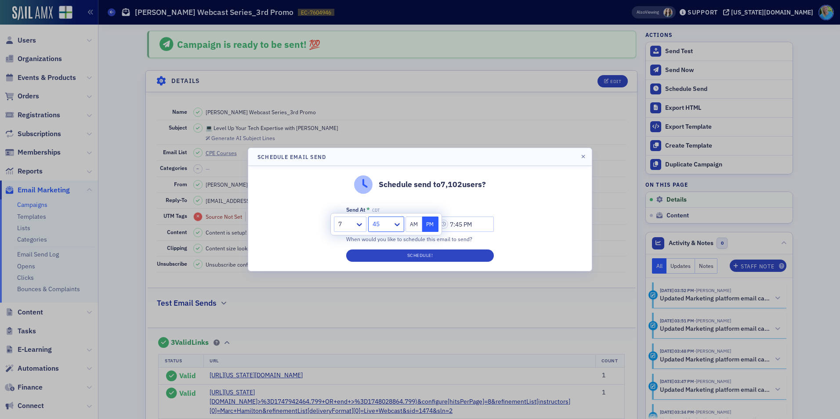
click at [412, 225] on button "AM" at bounding box center [413, 224] width 17 height 15
type input "7:45 AM"
click at [416, 249] on button "Schedule!" at bounding box center [420, 255] width 148 height 12
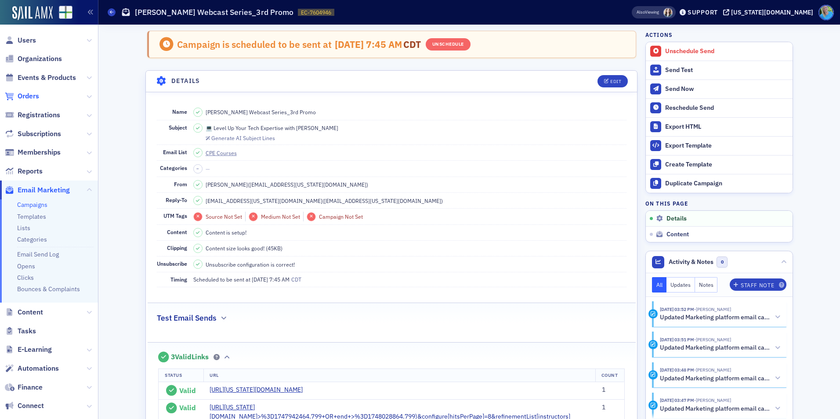
click at [33, 98] on span "Orders" at bounding box center [29, 96] width 22 height 10
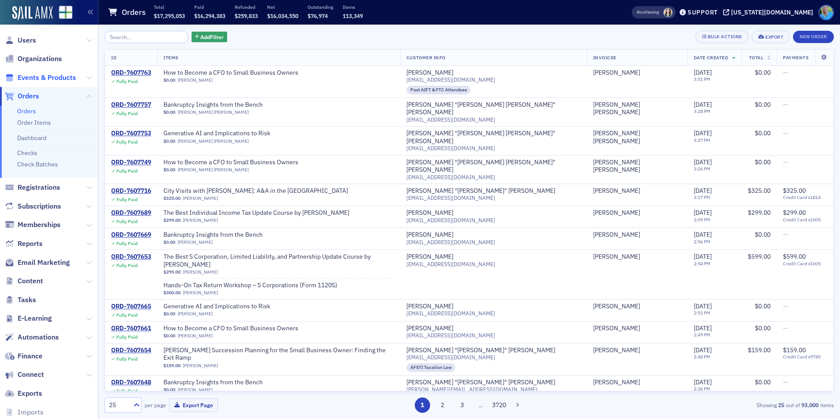
click at [65, 73] on span "Events & Products" at bounding box center [47, 78] width 58 height 10
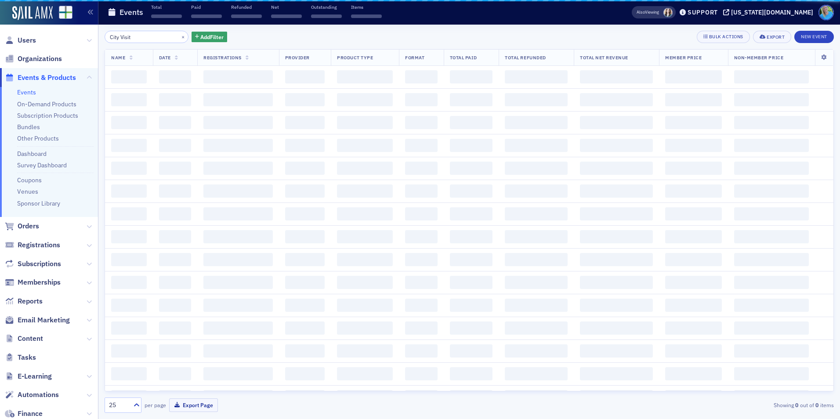
click at [128, 35] on input "City Visit" at bounding box center [147, 37] width 84 height 12
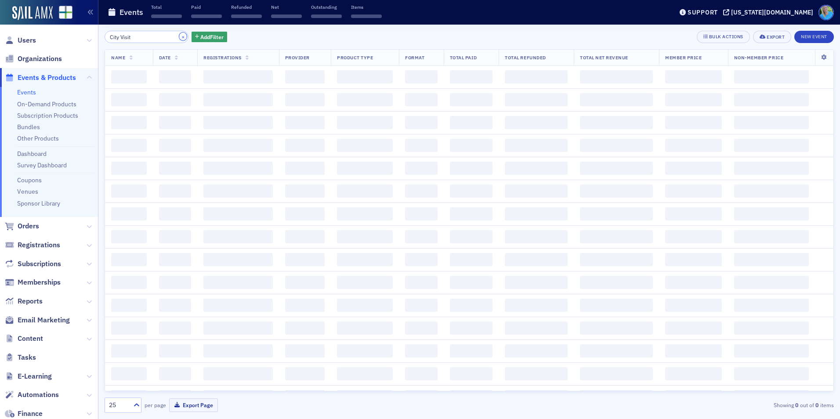
click at [179, 35] on button "×" at bounding box center [183, 37] width 8 height 8
click at [163, 36] on input "search" at bounding box center [147, 37] width 84 height 12
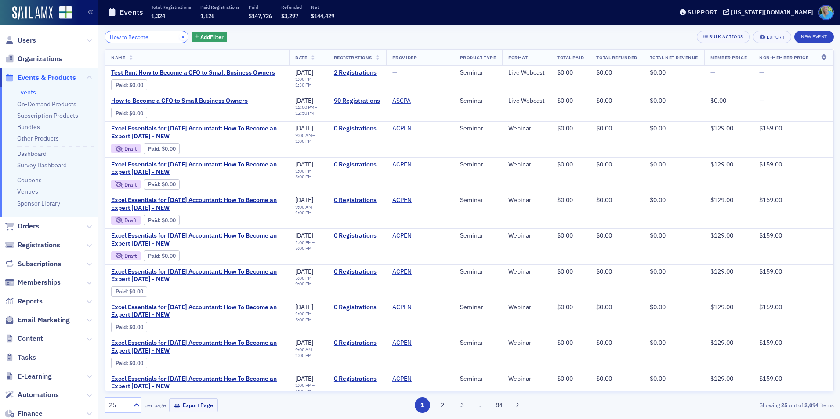
type input "How to Become"
click at [179, 37] on button "×" at bounding box center [183, 37] width 8 height 8
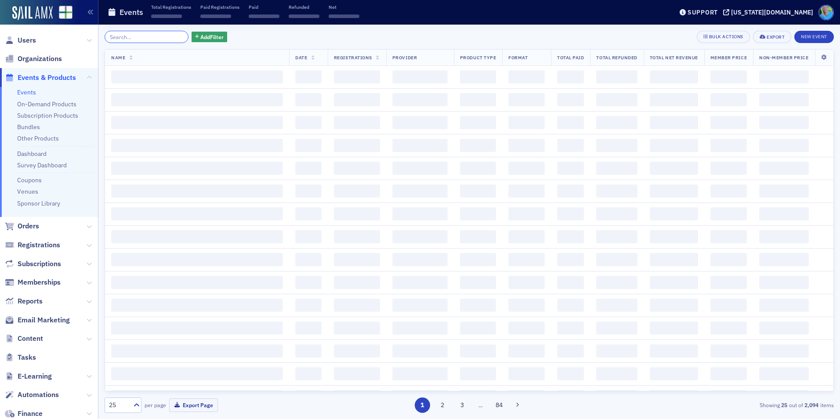
click at [157, 41] on input "search" at bounding box center [147, 37] width 84 height 12
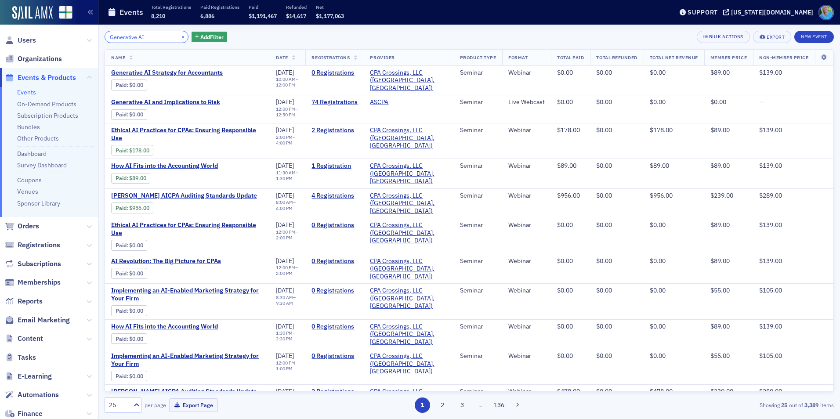
type input "Generative AI"
click at [179, 38] on button "×" at bounding box center [183, 37] width 8 height 8
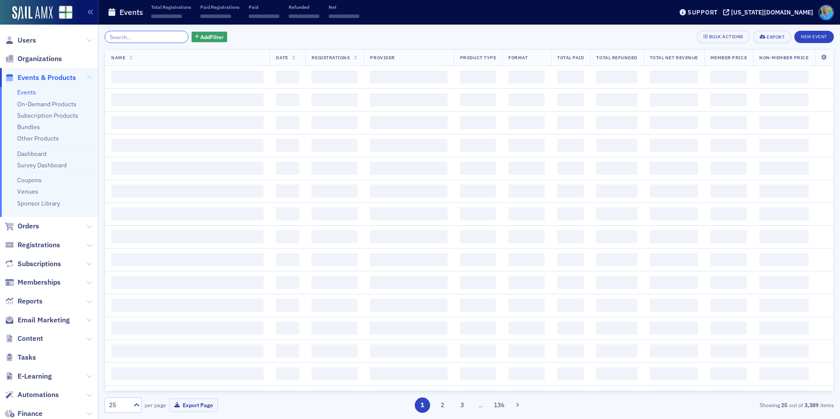
click at [164, 38] on input "search" at bounding box center [147, 37] width 84 height 12
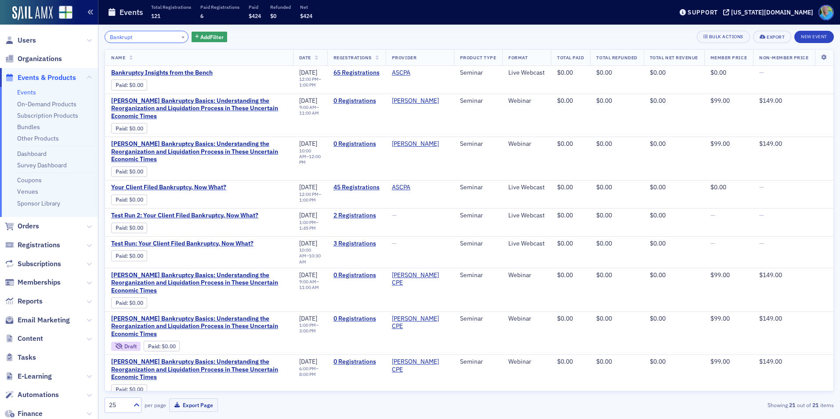
type input "Bankrupt"
